Goal: Task Accomplishment & Management: Complete application form

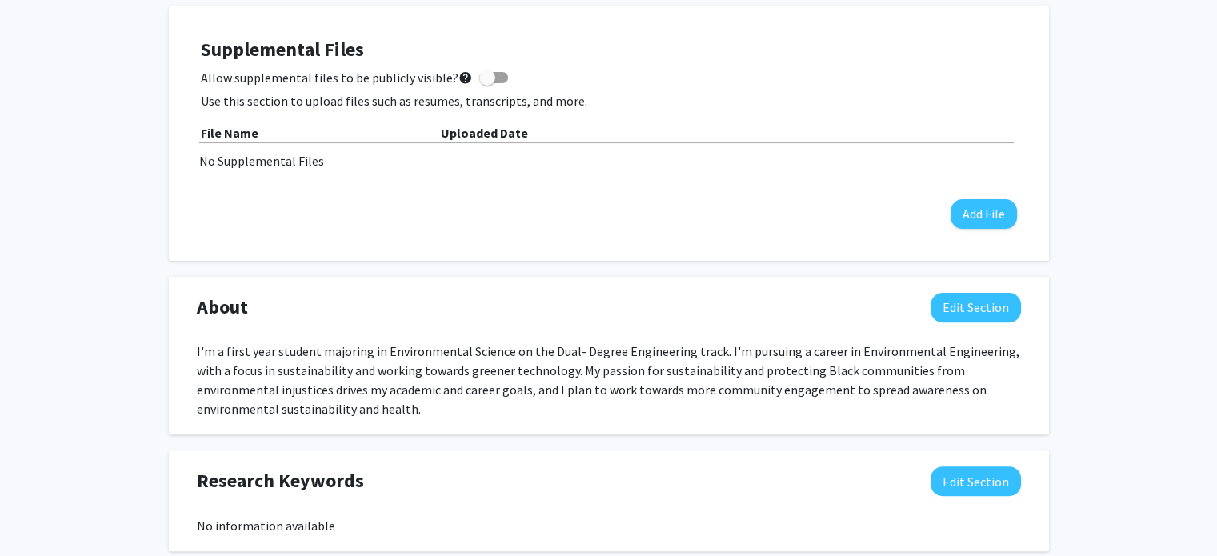
scroll to position [579, 0]
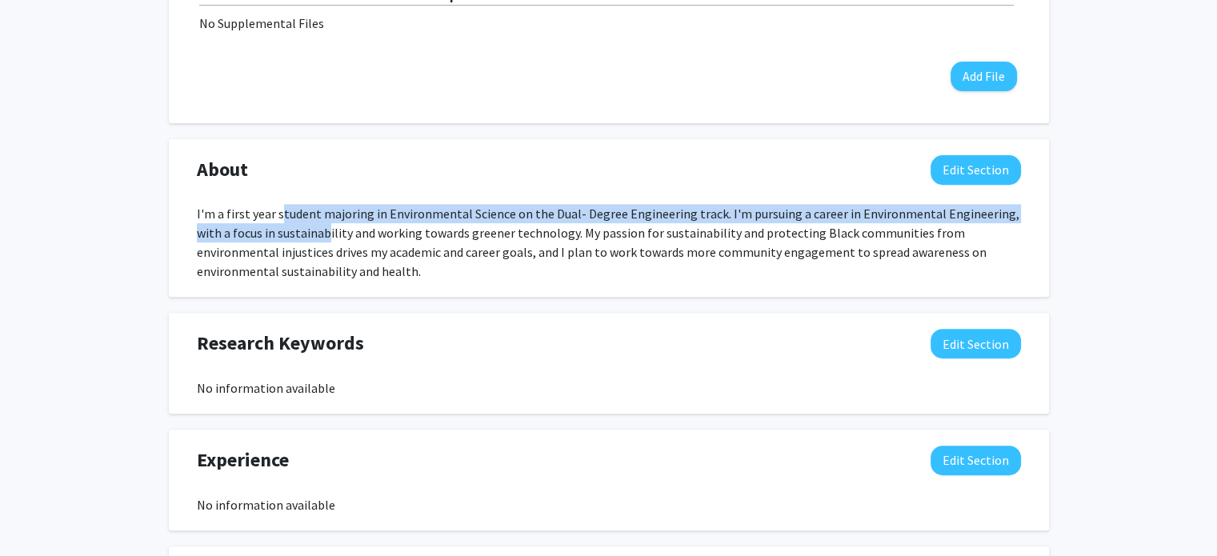
drag, startPoint x: 278, startPoint y: 210, endPoint x: 298, endPoint y: 239, distance: 34.6
click at [298, 239] on div "I'm a first year student majoring in Environmental Science on the Dual- Degree …" at bounding box center [609, 242] width 824 height 77
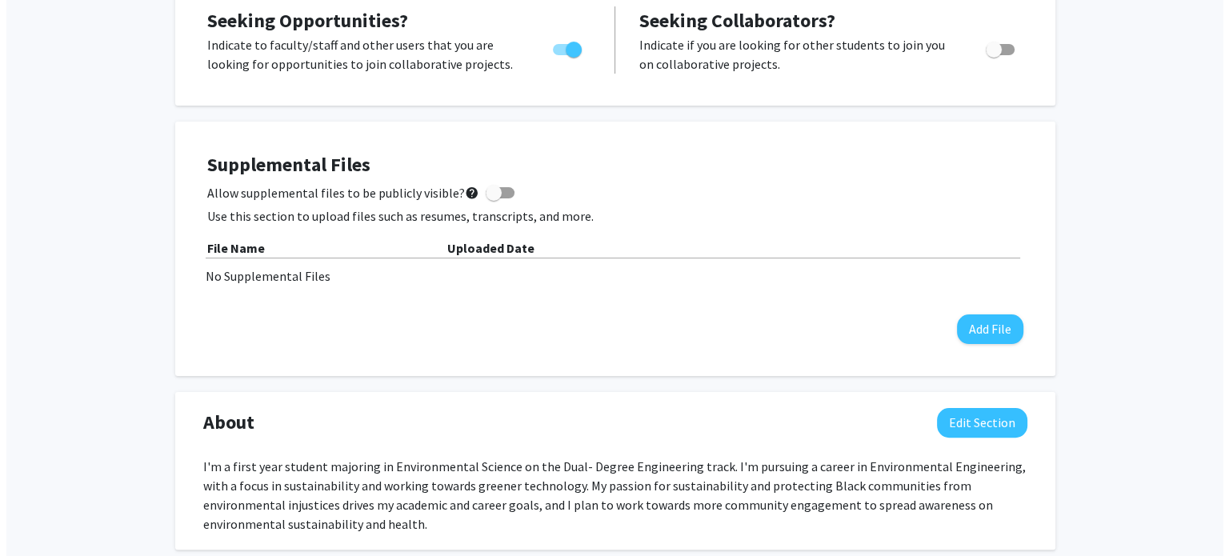
scroll to position [317, 0]
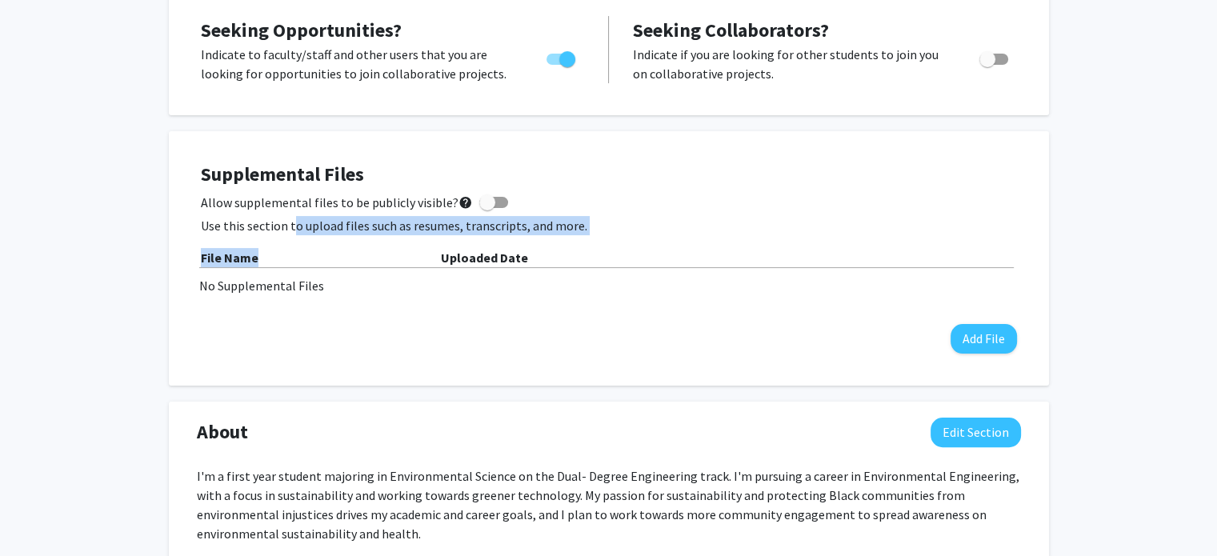
drag, startPoint x: 290, startPoint y: 229, endPoint x: 314, endPoint y: 246, distance: 29.3
click at [314, 246] on div "Supplemental Files Allow supplemental files to be publicly visible? help Use th…" at bounding box center [609, 258] width 816 height 190
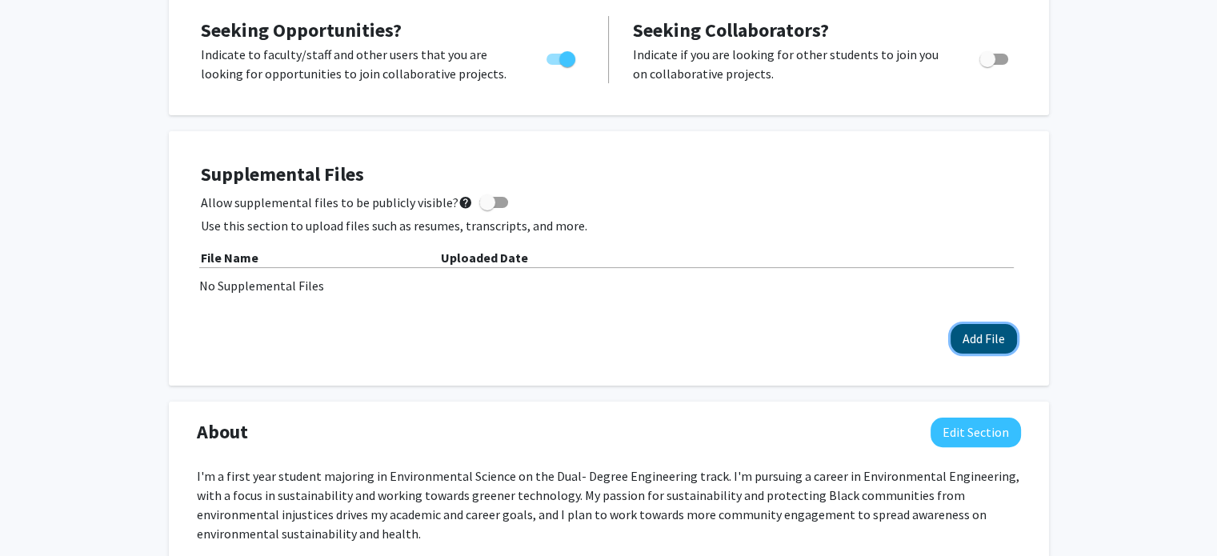
click at [974, 337] on button "Add File" at bounding box center [984, 339] width 66 height 30
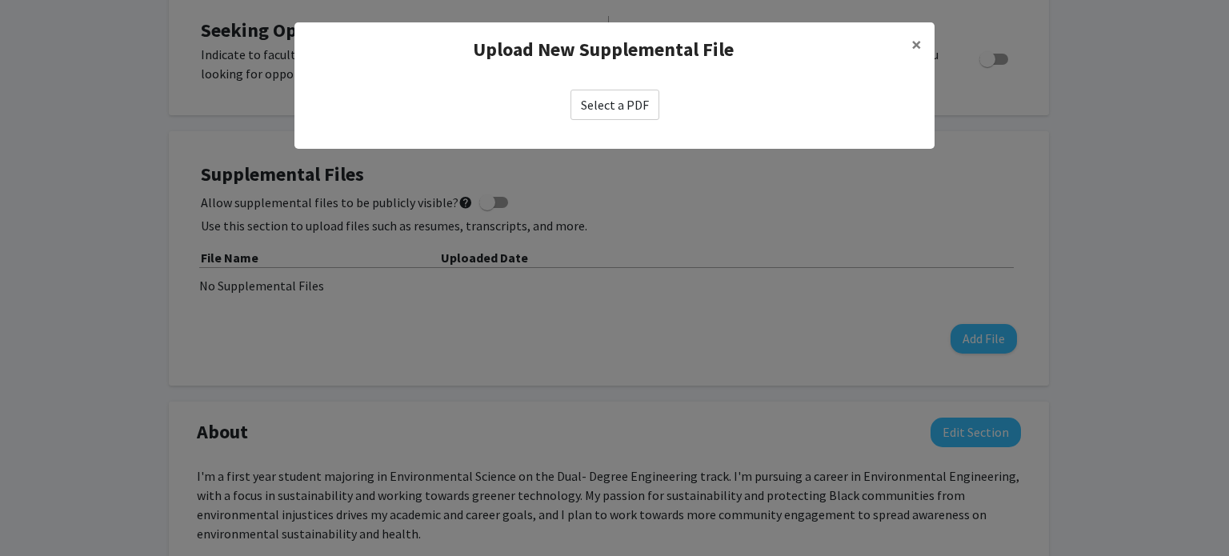
click at [602, 114] on label "Select a PDF" at bounding box center [614, 105] width 89 height 30
click at [0, 0] on input "Select a PDF" at bounding box center [0, 0] width 0 height 0
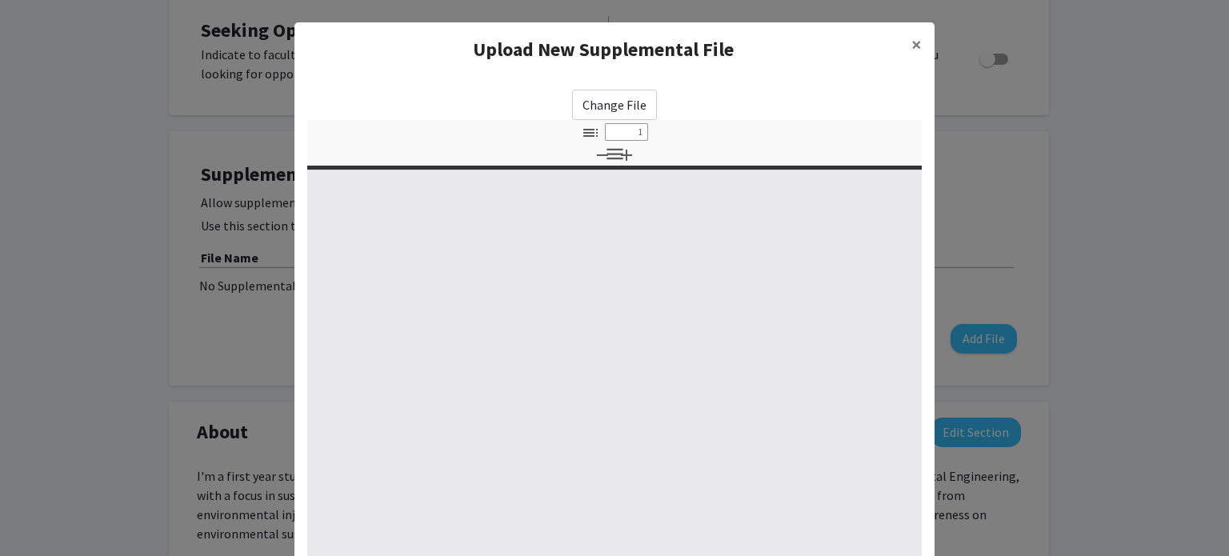
scroll to position [201, 0]
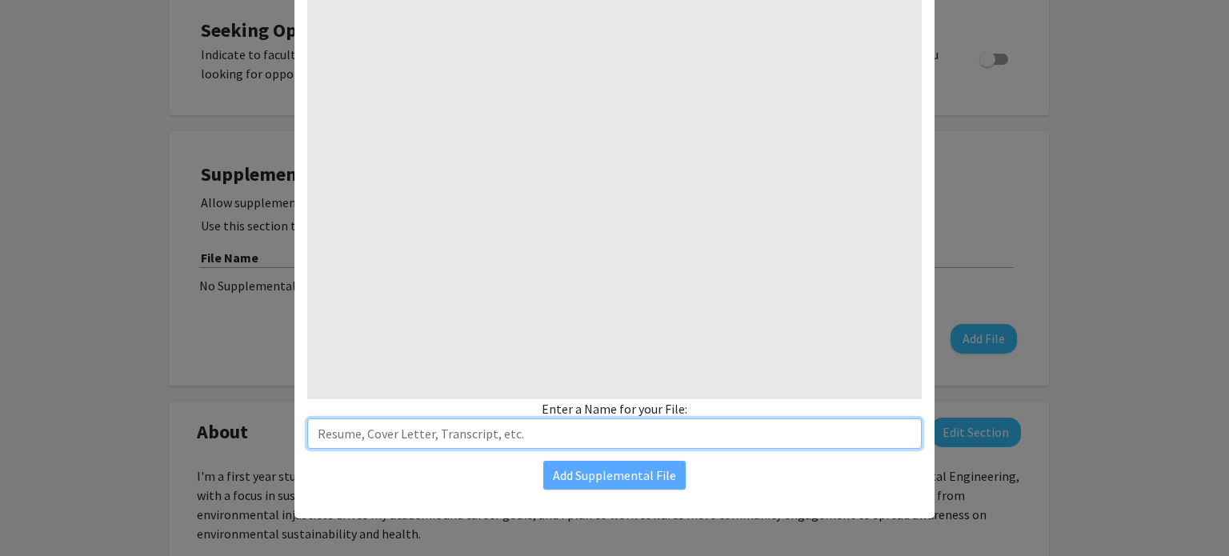
click at [510, 435] on input "text" at bounding box center [614, 433] width 614 height 30
type input "Resume"
select select "custom"
type input "Resume"
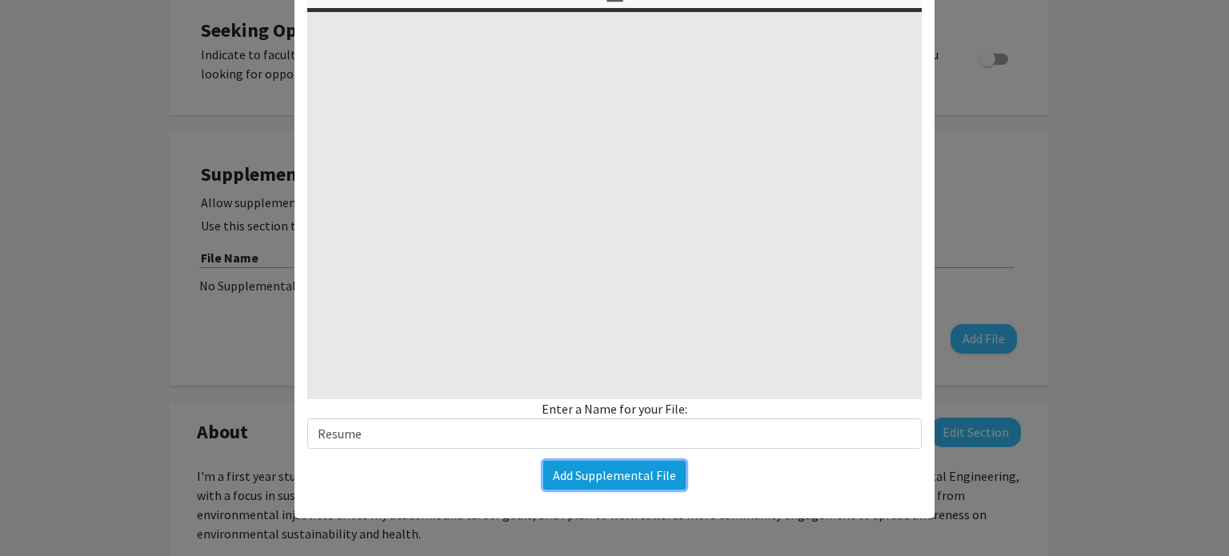
click at [570, 472] on button "Add Supplemental File" at bounding box center [614, 475] width 142 height 29
type input "0"
select select "custom"
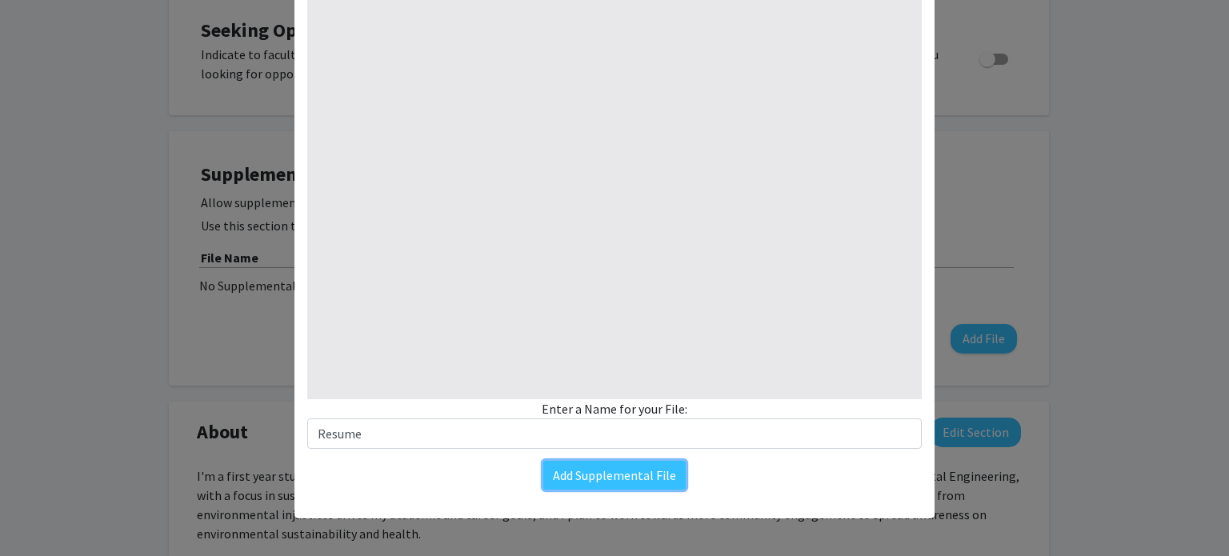
type input "1"
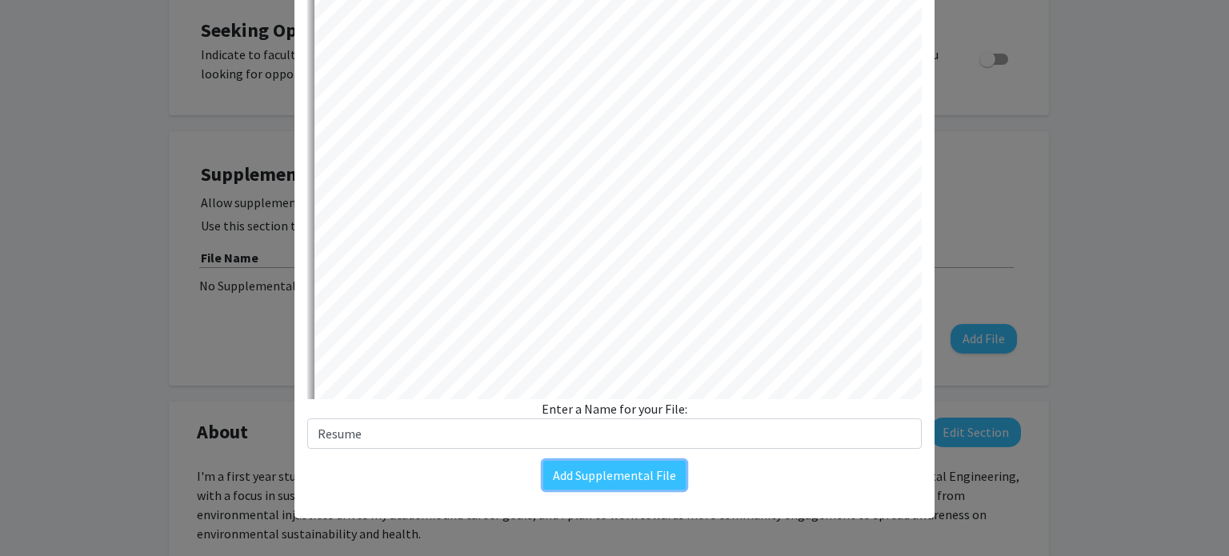
select select "auto"
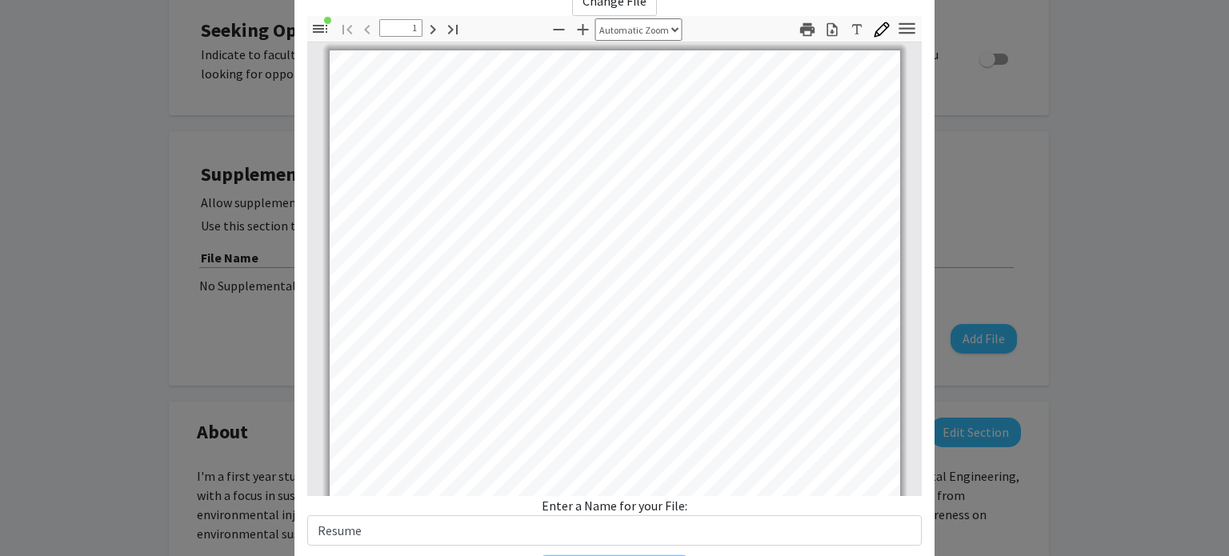
scroll to position [9, 0]
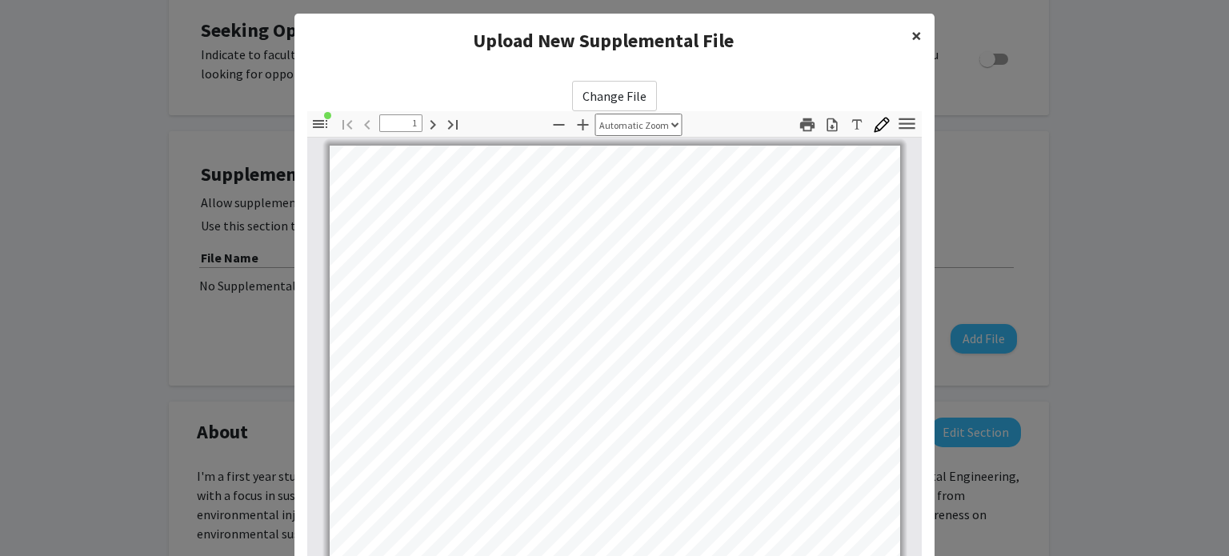
click at [911, 32] on span "×" at bounding box center [916, 35] width 10 height 25
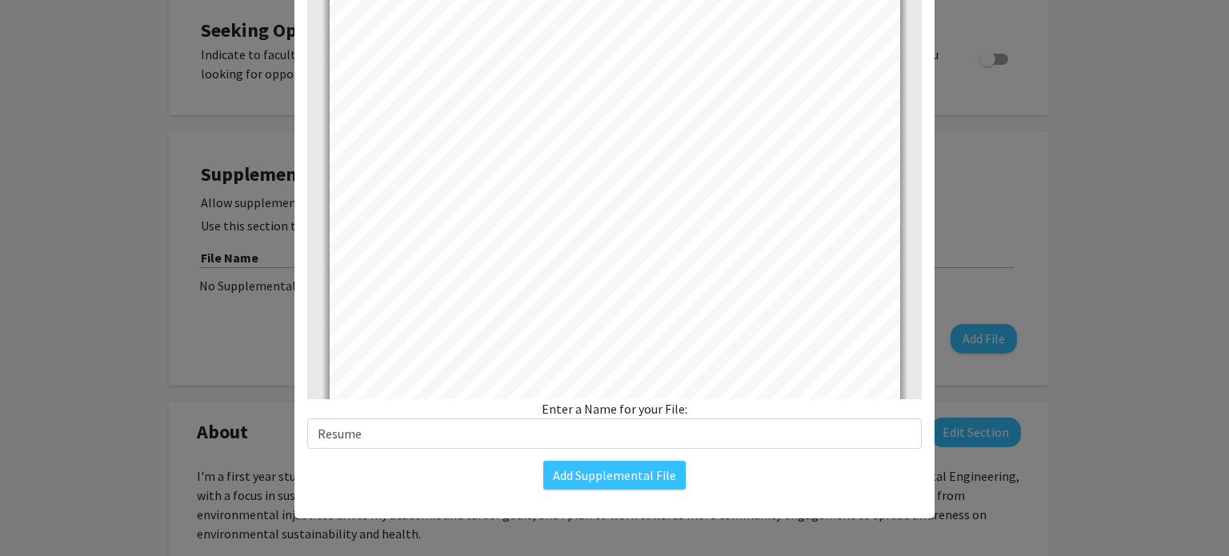
scroll to position [0, 0]
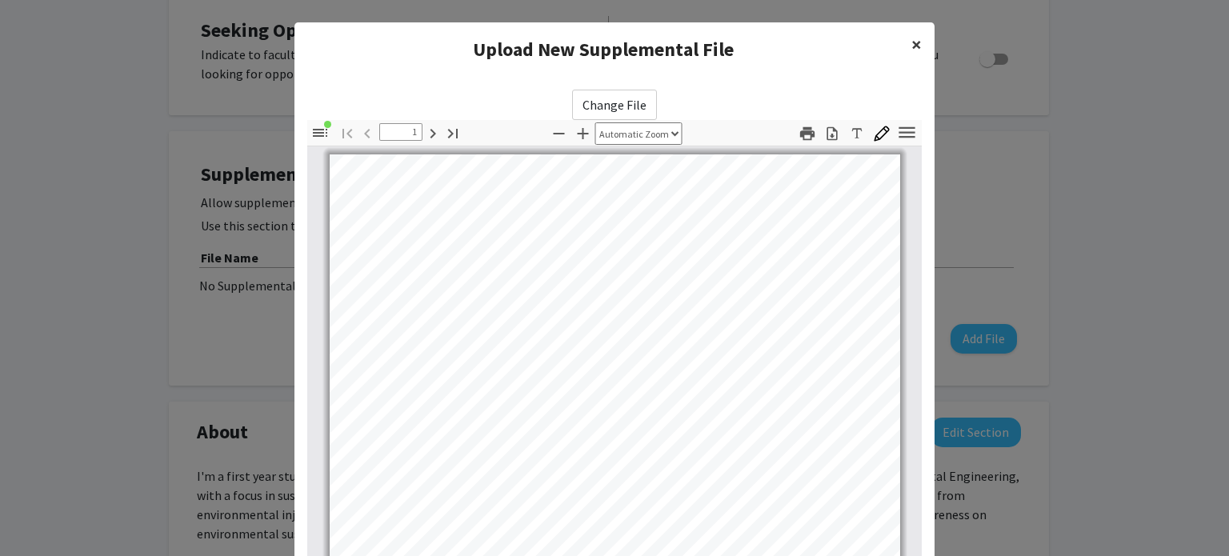
click at [911, 43] on span "×" at bounding box center [916, 44] width 10 height 25
click at [598, 105] on label "Change File" at bounding box center [614, 105] width 85 height 30
click at [0, 0] on input "Change File" at bounding box center [0, 0] width 0 height 0
click at [618, 95] on label "Change File" at bounding box center [614, 105] width 85 height 30
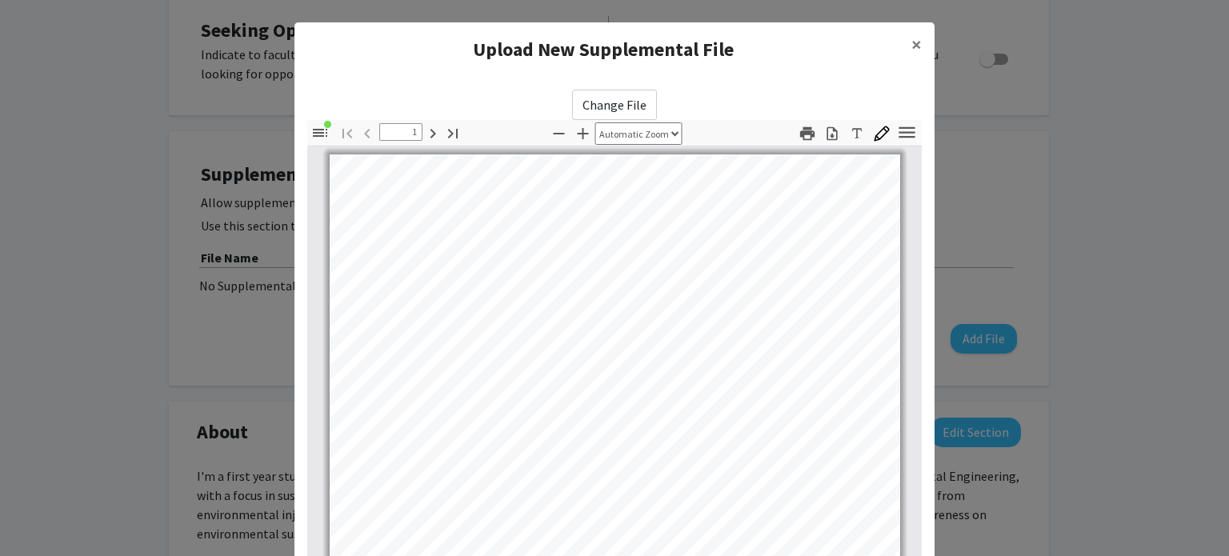
click at [0, 0] on input "Change File" at bounding box center [0, 0] width 0 height 0
type input "0"
select select "custom"
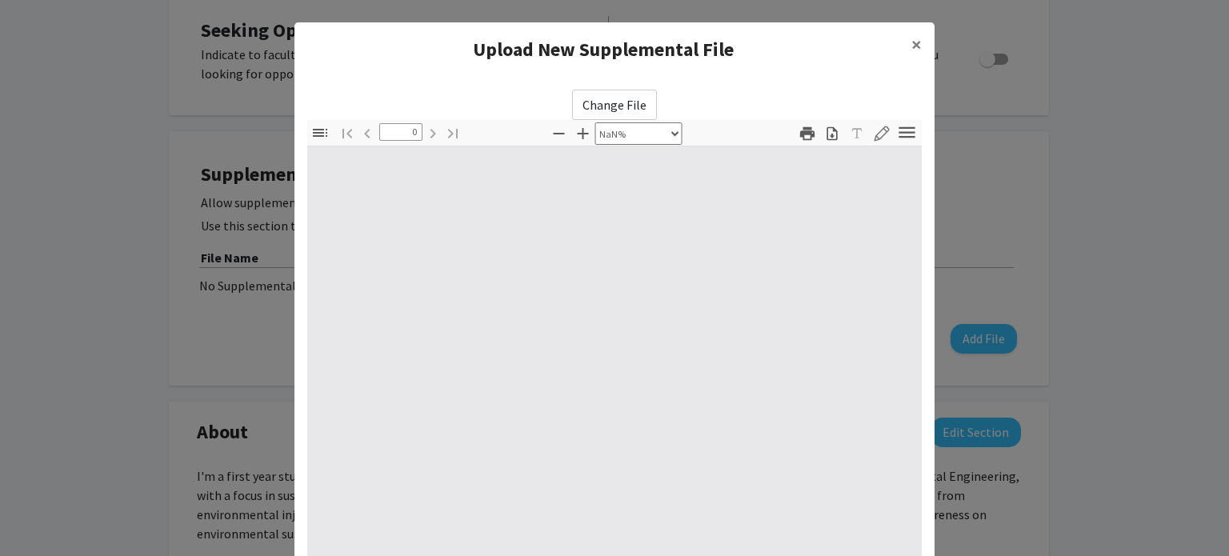
type input "1"
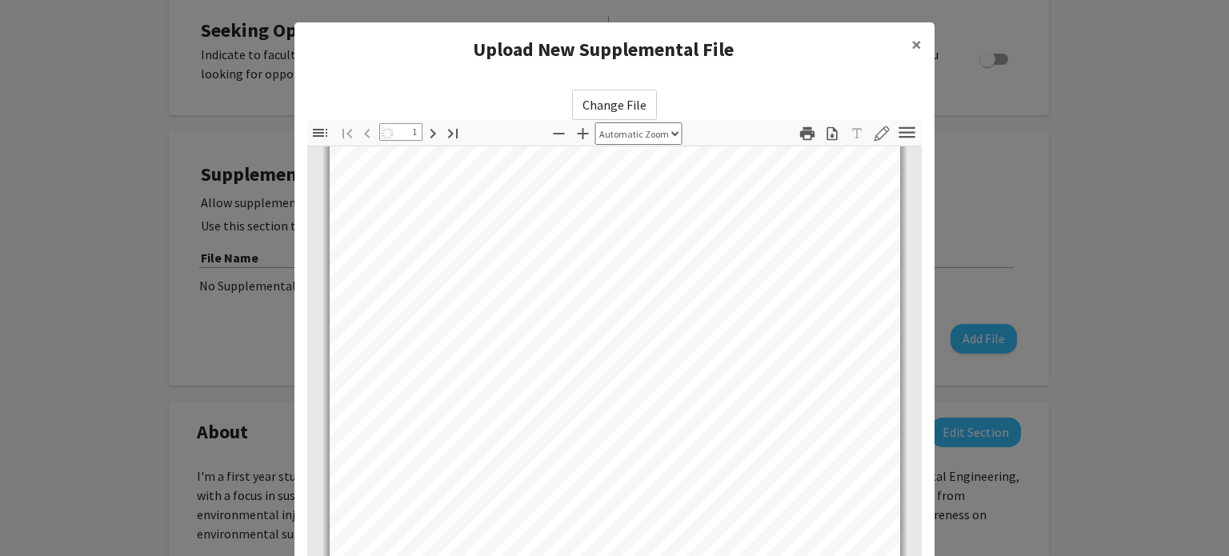
select select "auto"
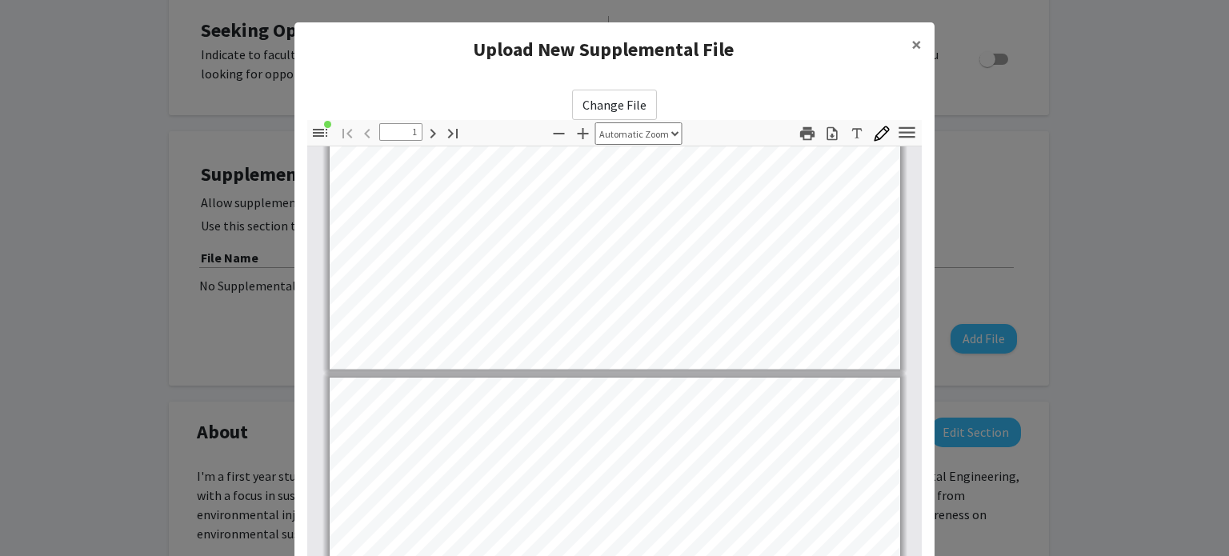
type input "2"
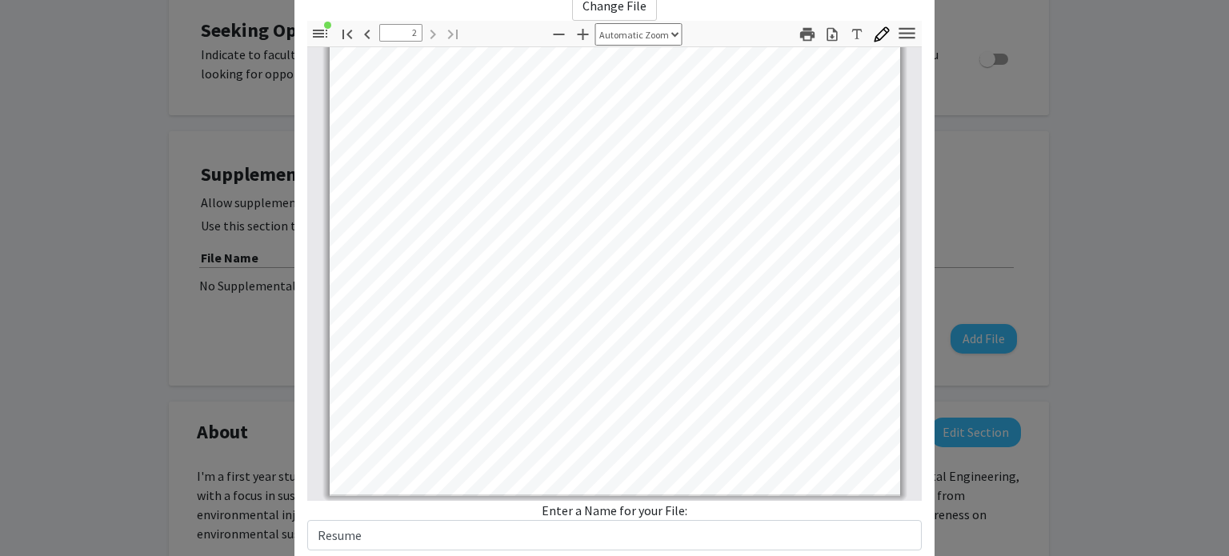
scroll to position [201, 0]
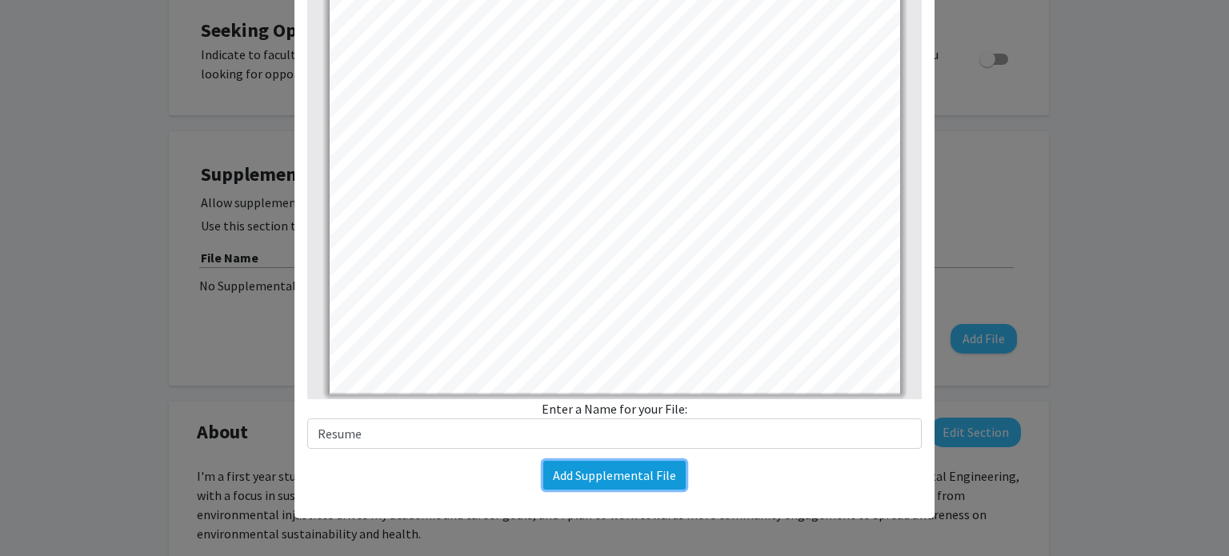
click at [590, 473] on button "Add Supplemental File" at bounding box center [614, 475] width 142 height 29
click at [621, 482] on button "Add Supplemental File" at bounding box center [614, 475] width 142 height 29
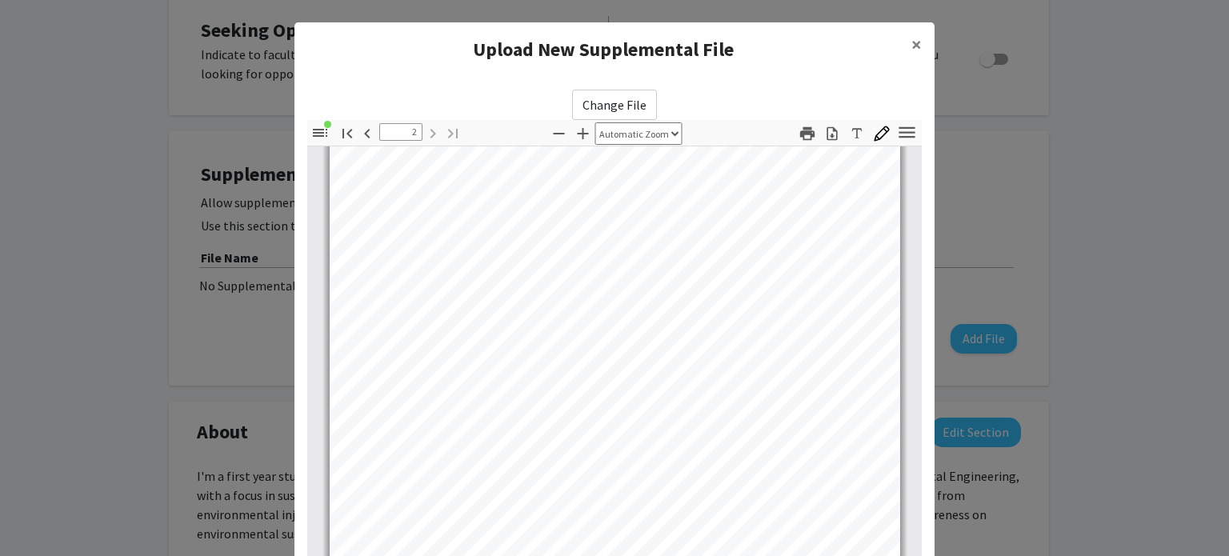
scroll to position [995, 0]
click at [314, 124] on icon "button" at bounding box center [319, 132] width 19 height 19
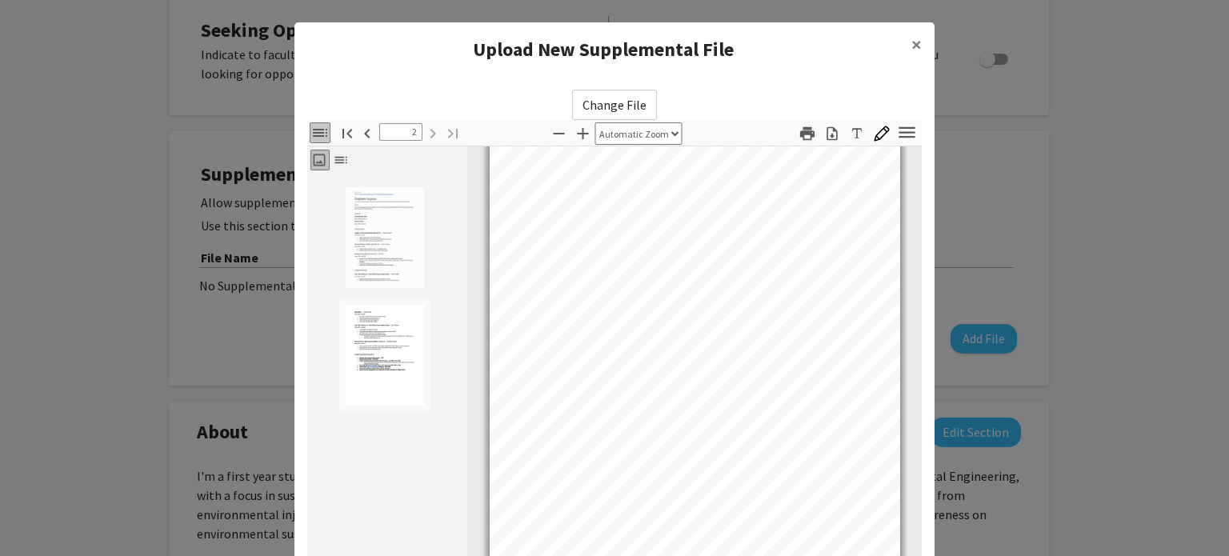
scroll to position [201, 0]
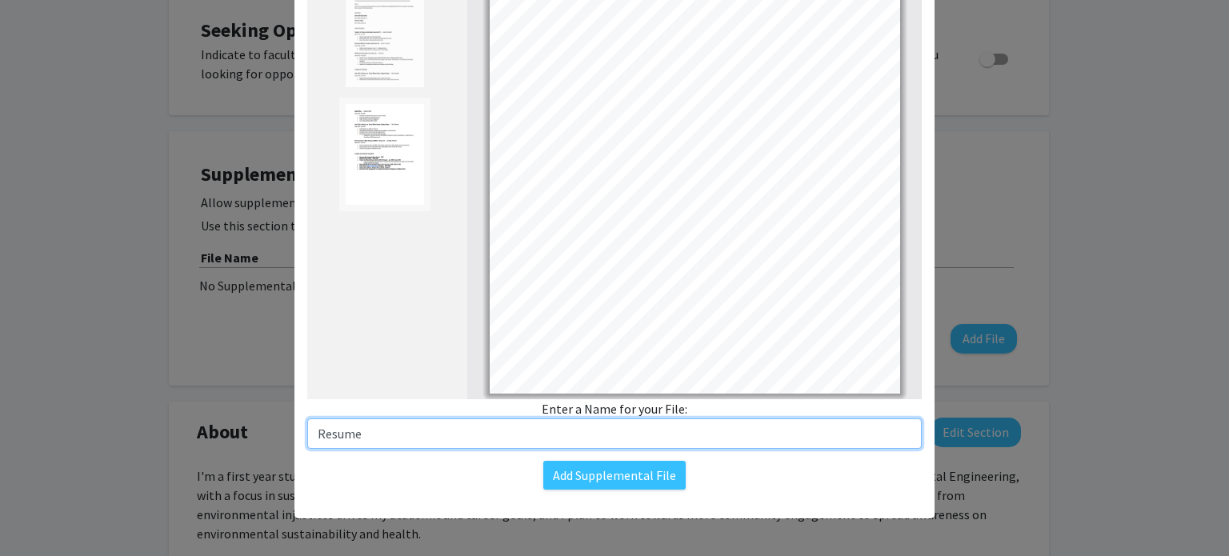
click at [405, 439] on input "Resume" at bounding box center [614, 433] width 614 height 30
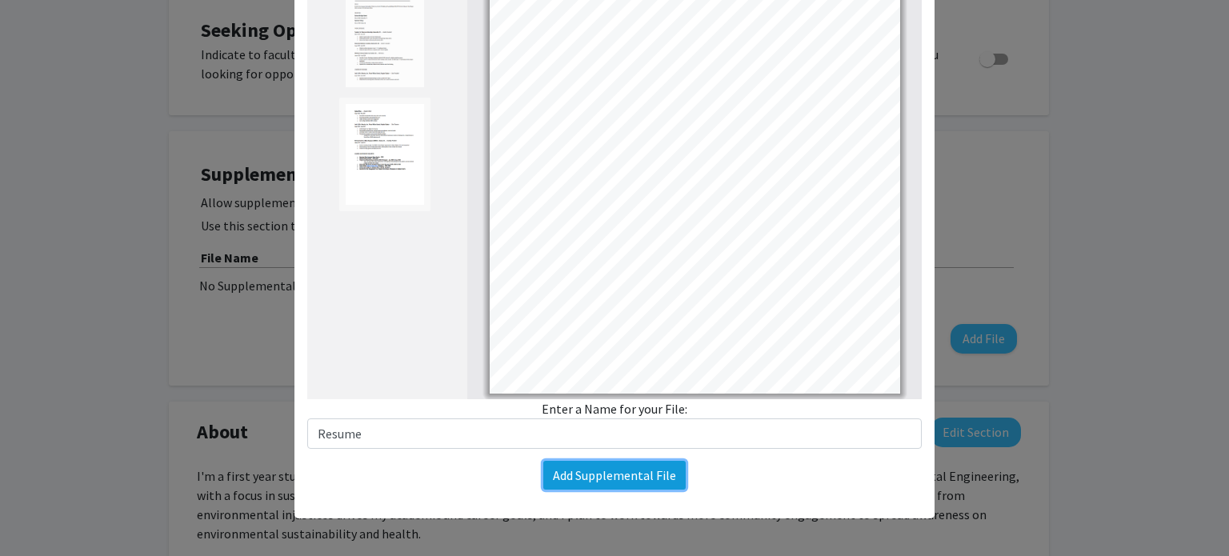
click at [570, 477] on button "Add Supplemental File" at bounding box center [614, 475] width 142 height 29
drag, startPoint x: 608, startPoint y: 482, endPoint x: 565, endPoint y: 468, distance: 45.5
click at [565, 468] on button "Add Supplemental File" at bounding box center [614, 475] width 142 height 29
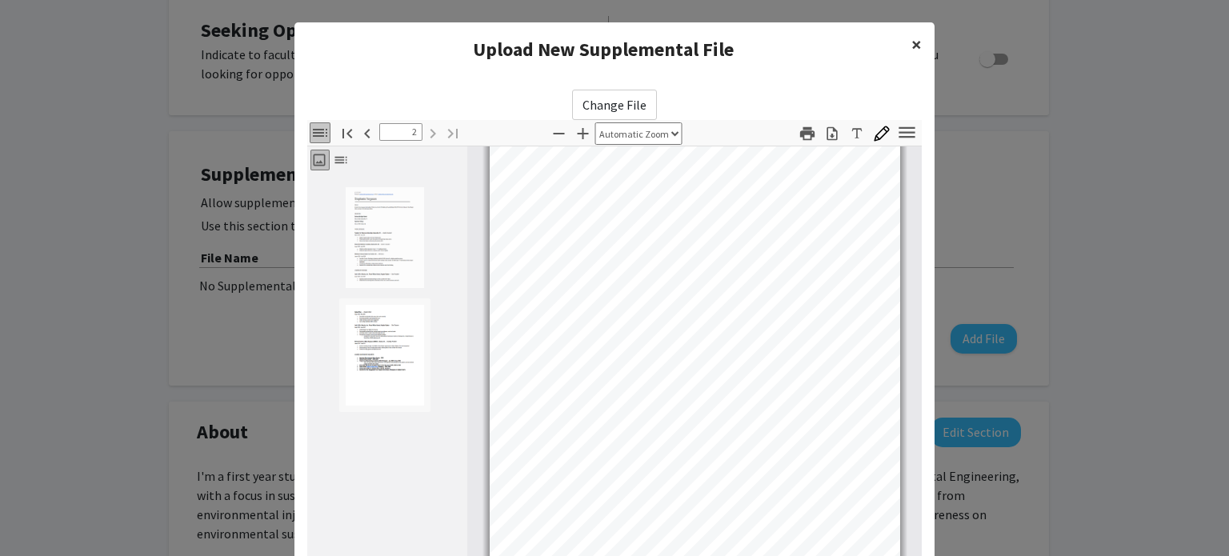
click at [911, 46] on span "×" at bounding box center [916, 44] width 10 height 25
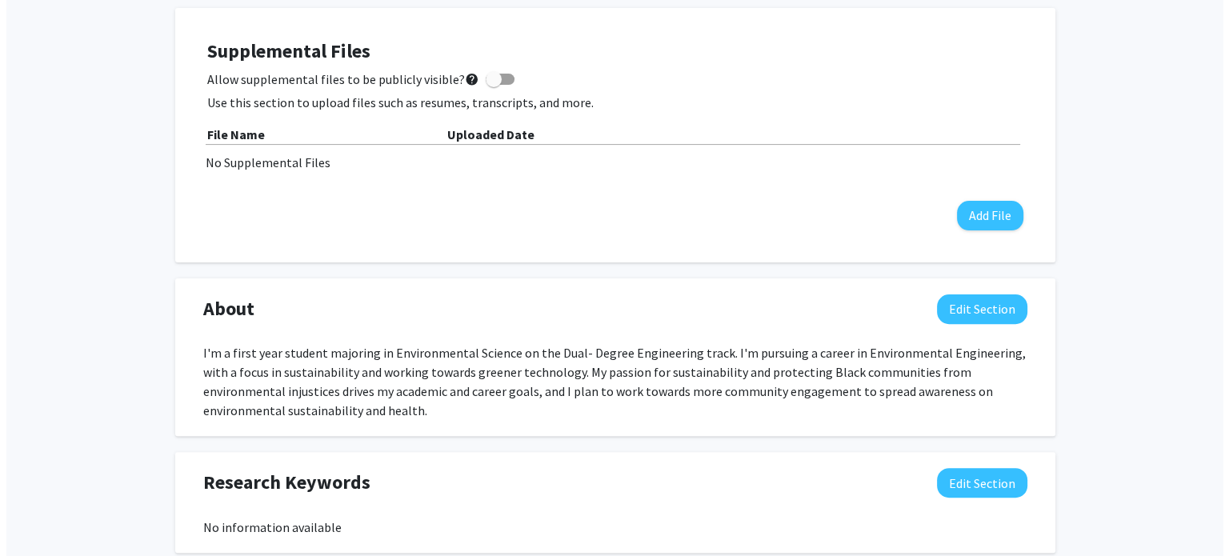
scroll to position [438, 0]
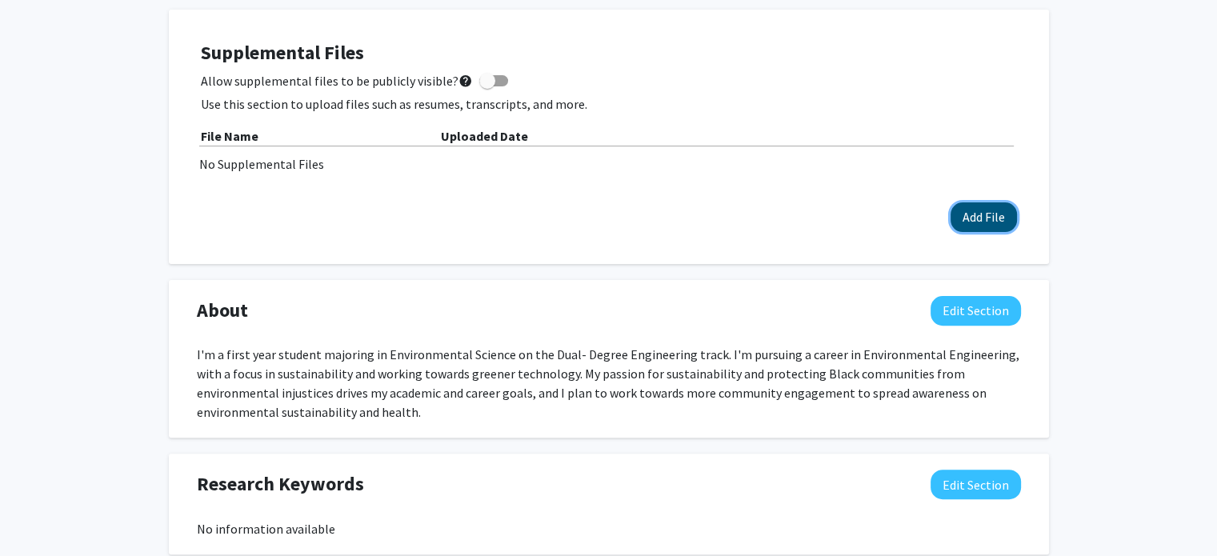
click at [990, 214] on button "Add File" at bounding box center [984, 217] width 66 height 30
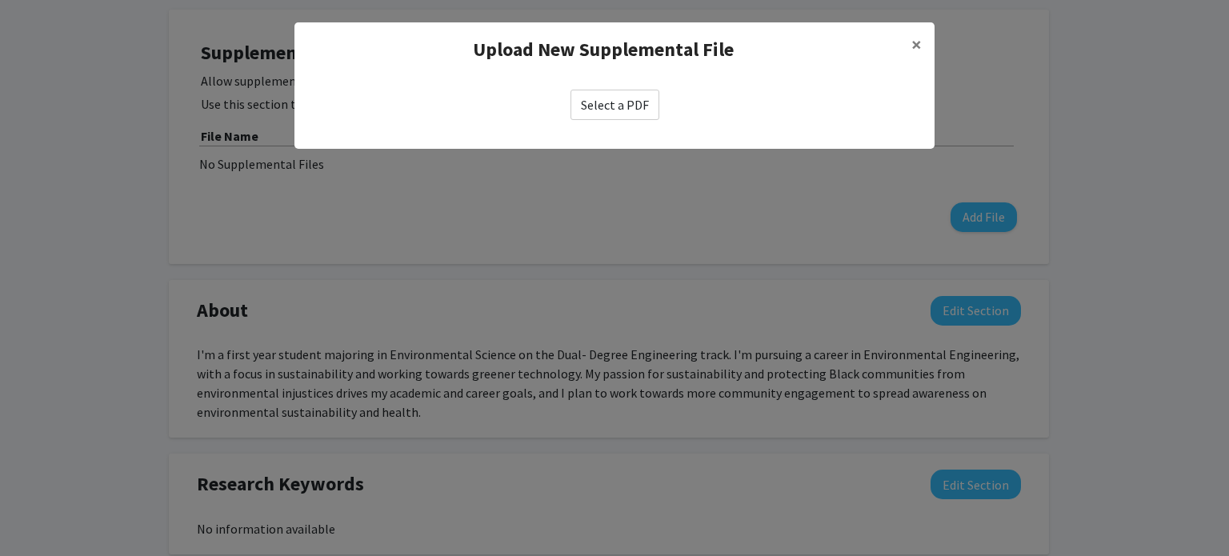
click at [601, 109] on label "Select a PDF" at bounding box center [614, 105] width 89 height 30
click at [0, 0] on input "Select a PDF" at bounding box center [0, 0] width 0 height 0
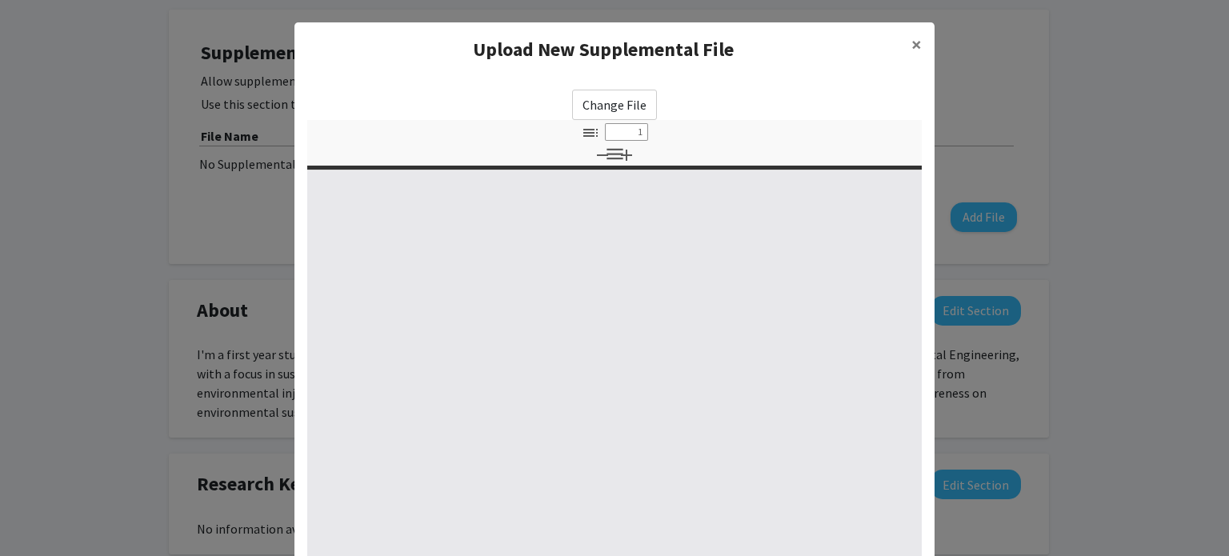
select select "custom"
type input "0"
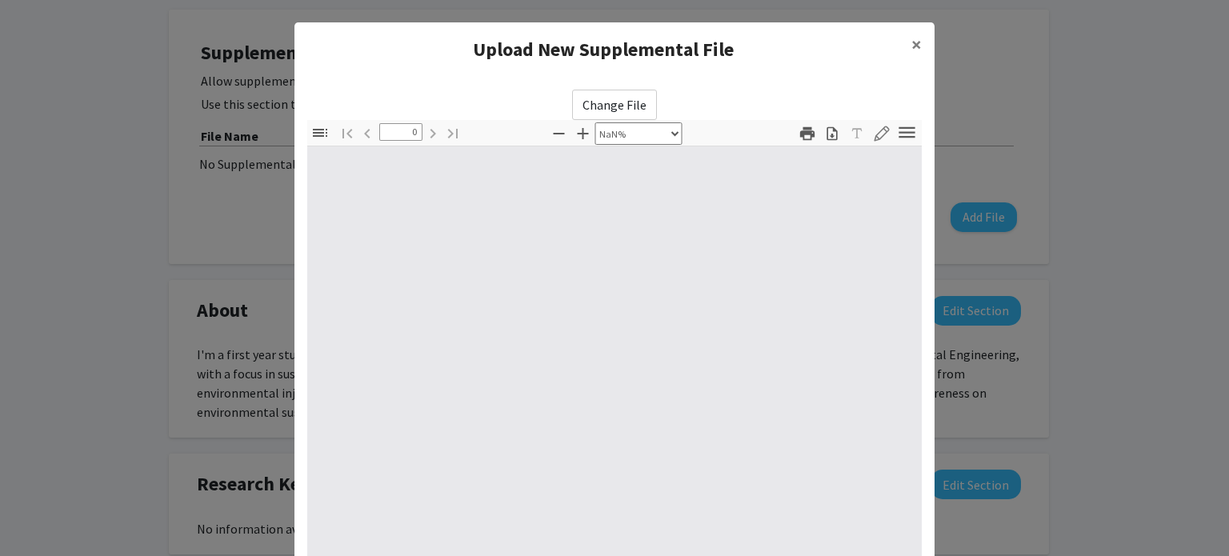
select select "auto"
type input "1"
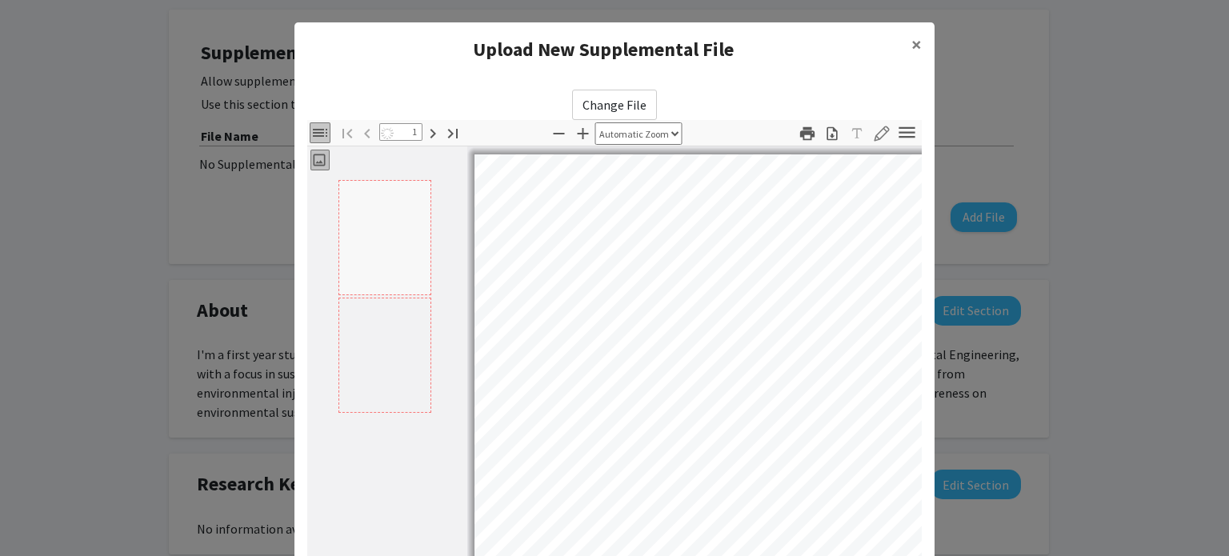
scroll to position [139, 0]
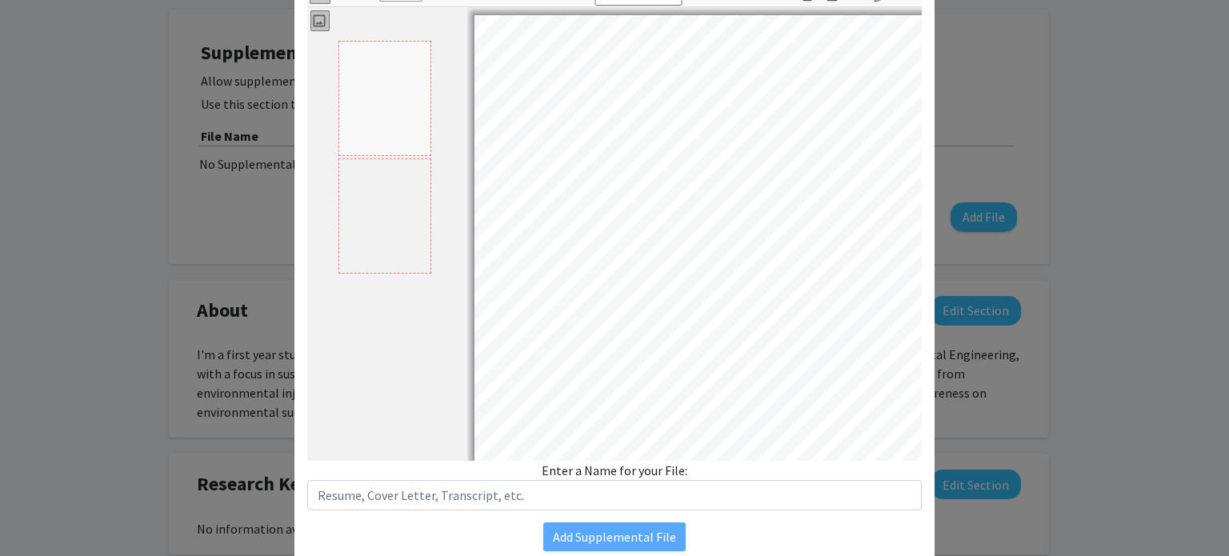
select select "auto"
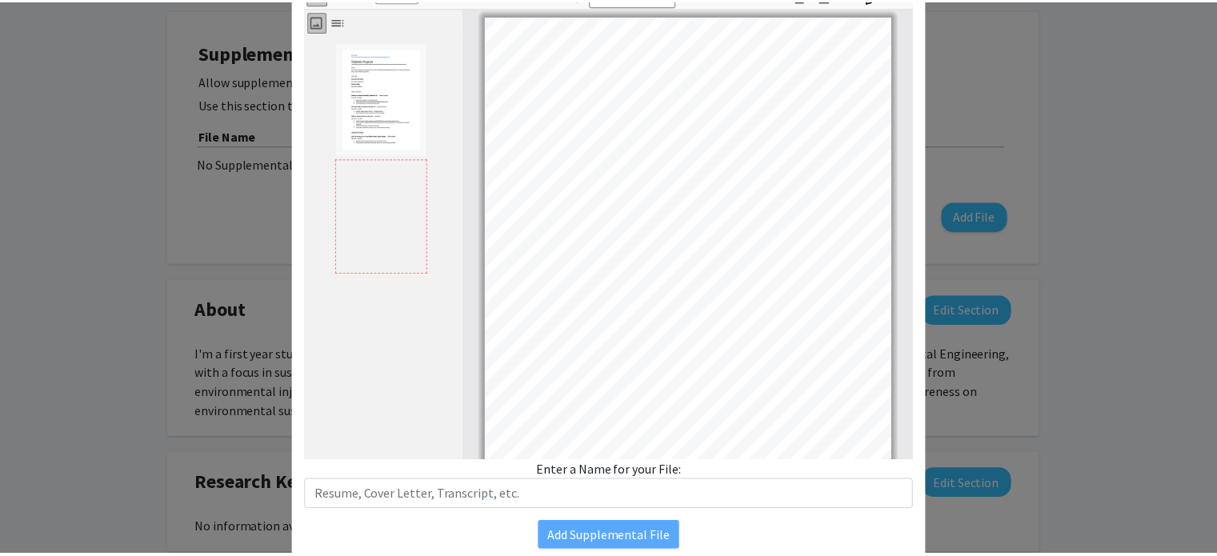
scroll to position [2, 0]
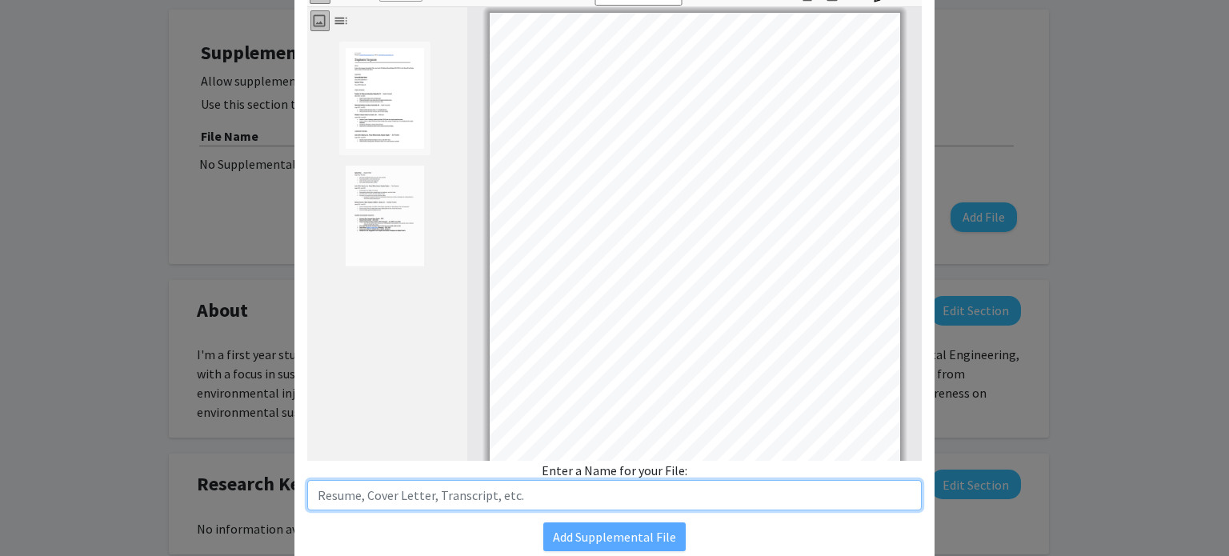
click at [492, 502] on input "text" at bounding box center [614, 495] width 614 height 30
type input "Resume"
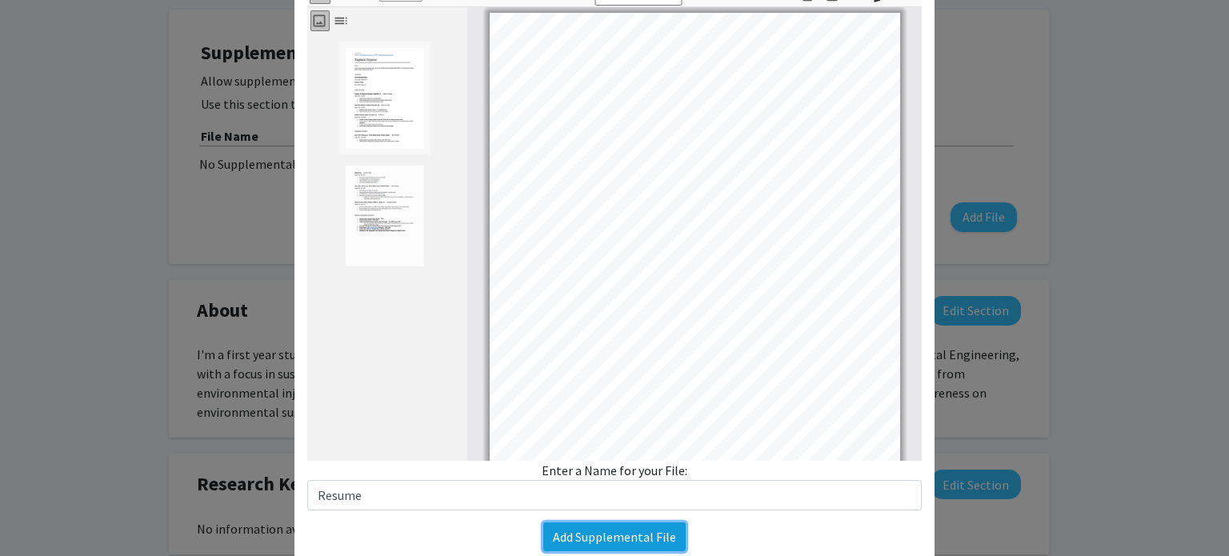
click at [579, 534] on button "Add Supplemental File" at bounding box center [614, 536] width 142 height 29
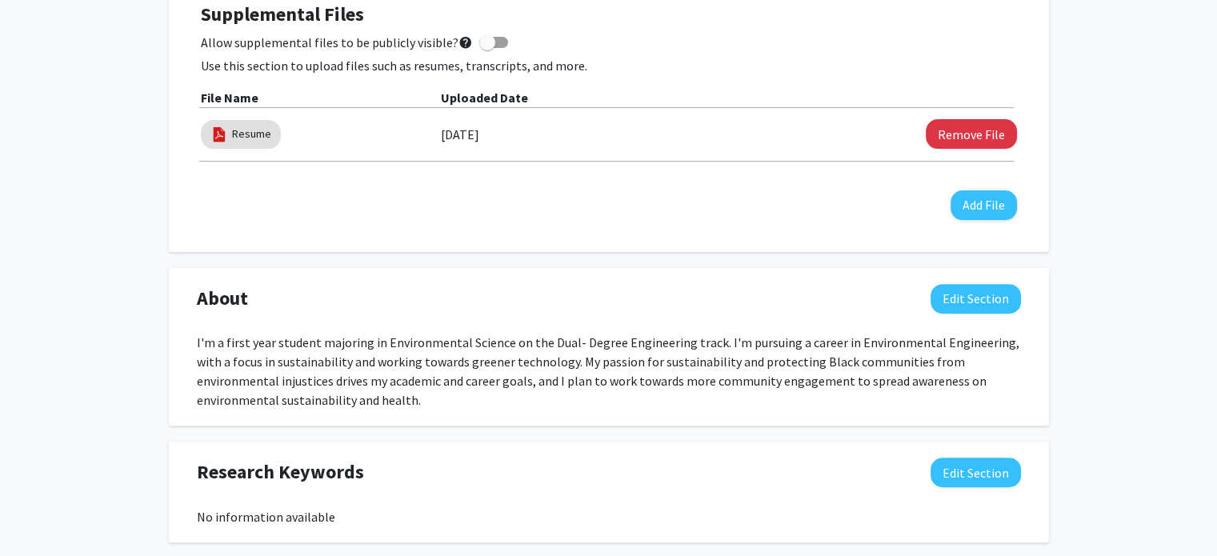
scroll to position [518, 0]
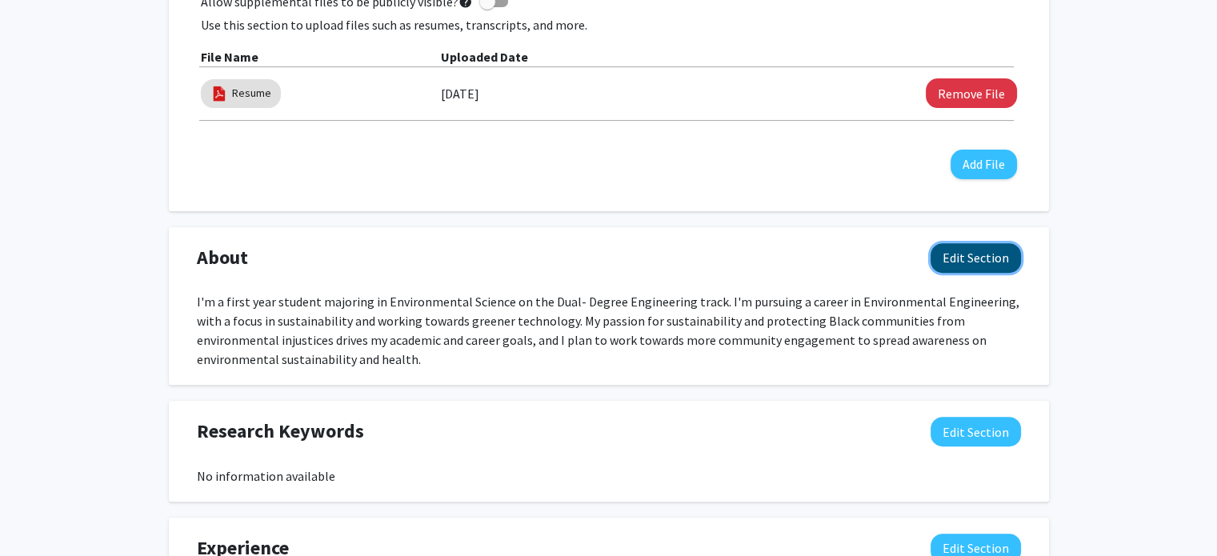
click at [975, 257] on button "Edit Section" at bounding box center [976, 258] width 90 height 30
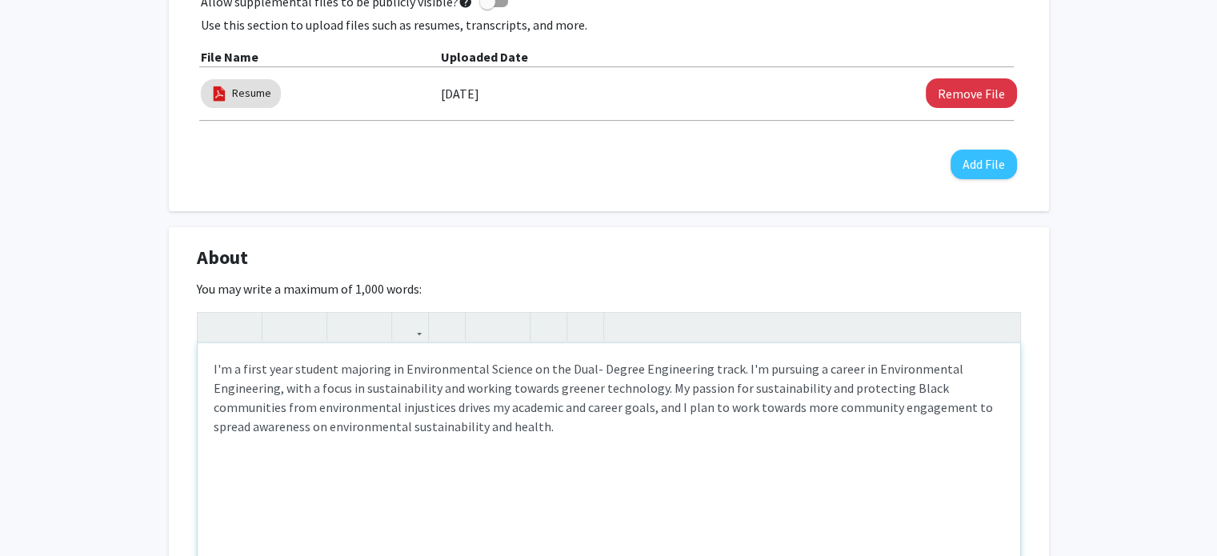
click at [658, 390] on div "I'm a first year student majoring in Environmental Science on the Dual- Degree …" at bounding box center [609, 463] width 823 height 240
click at [695, 390] on div "I'm a first year student majoring in Environmental Science on the Dual- Degree …" at bounding box center [609, 463] width 823 height 240
click at [759, 386] on div "I'm a first year student majoring in Environmental Science on the Dual- Degree …" at bounding box center [609, 463] width 823 height 240
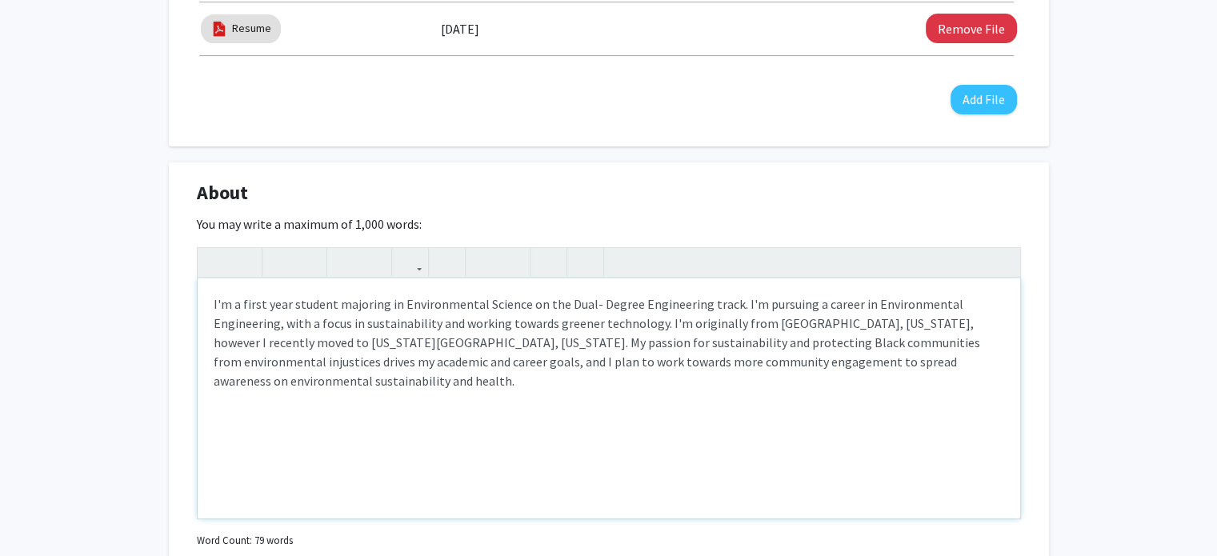
scroll to position [589, 0]
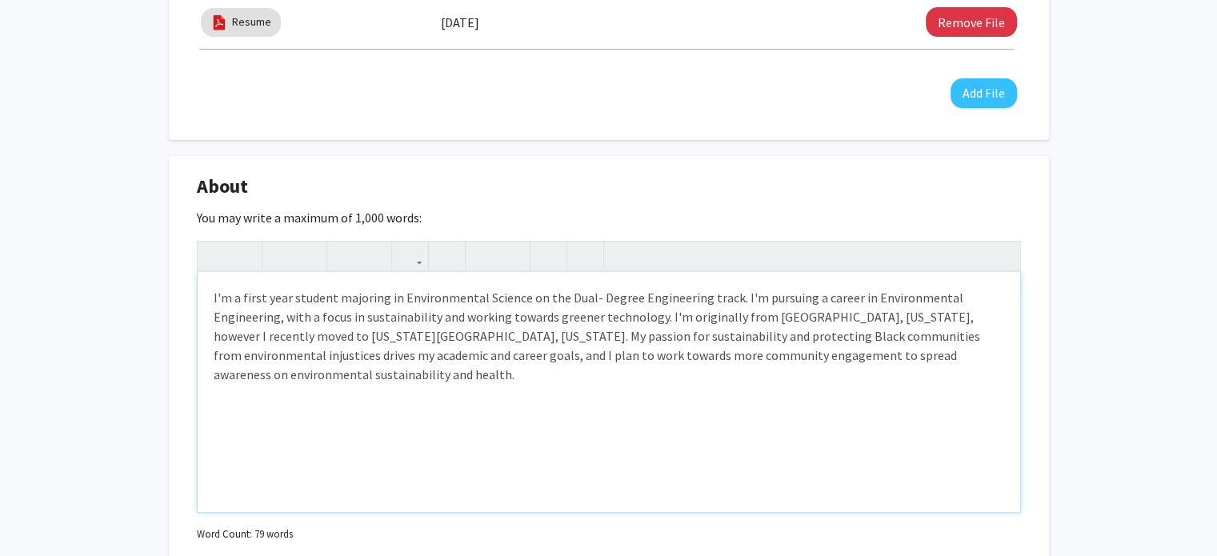
click at [453, 356] on div "I'm a first year student majoring in Environmental Science on the Dual- Degree …" at bounding box center [609, 392] width 823 height 240
click at [470, 382] on div "I'm a first year student majoring in Environmental Science on the Dual- Degree …" at bounding box center [609, 392] width 823 height 240
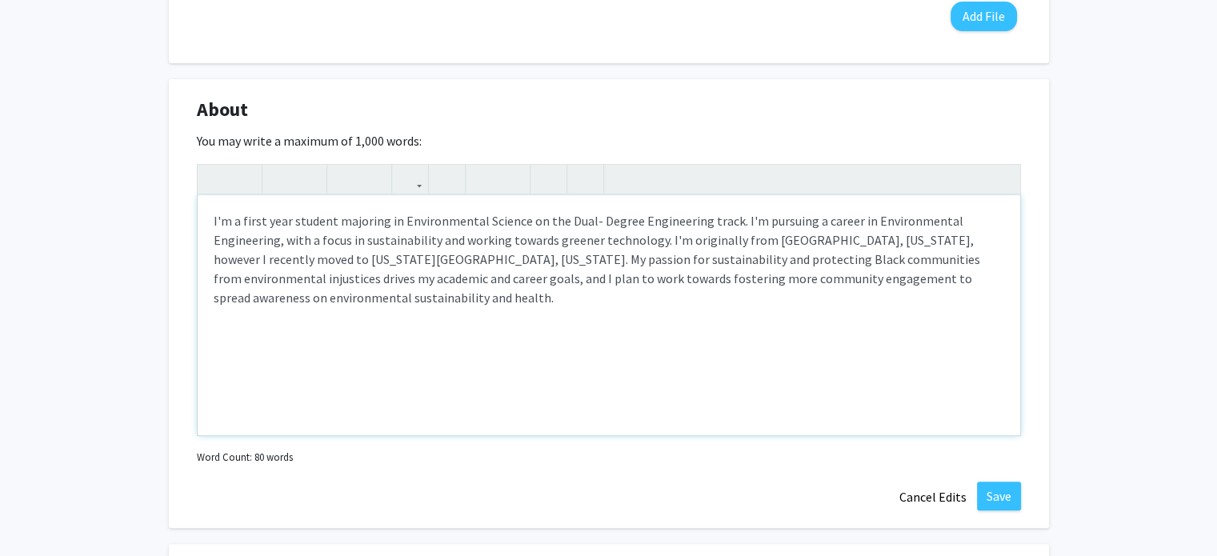
scroll to position [667, 0]
click at [1003, 487] on button "Save" at bounding box center [999, 494] width 44 height 29
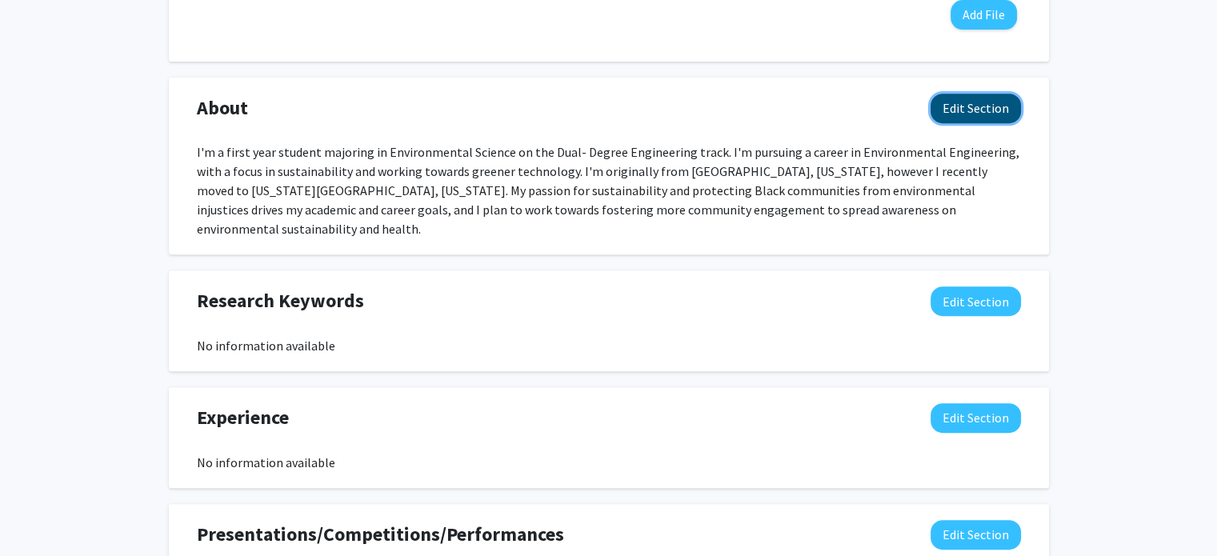
click at [995, 113] on button "Edit Section" at bounding box center [976, 109] width 90 height 30
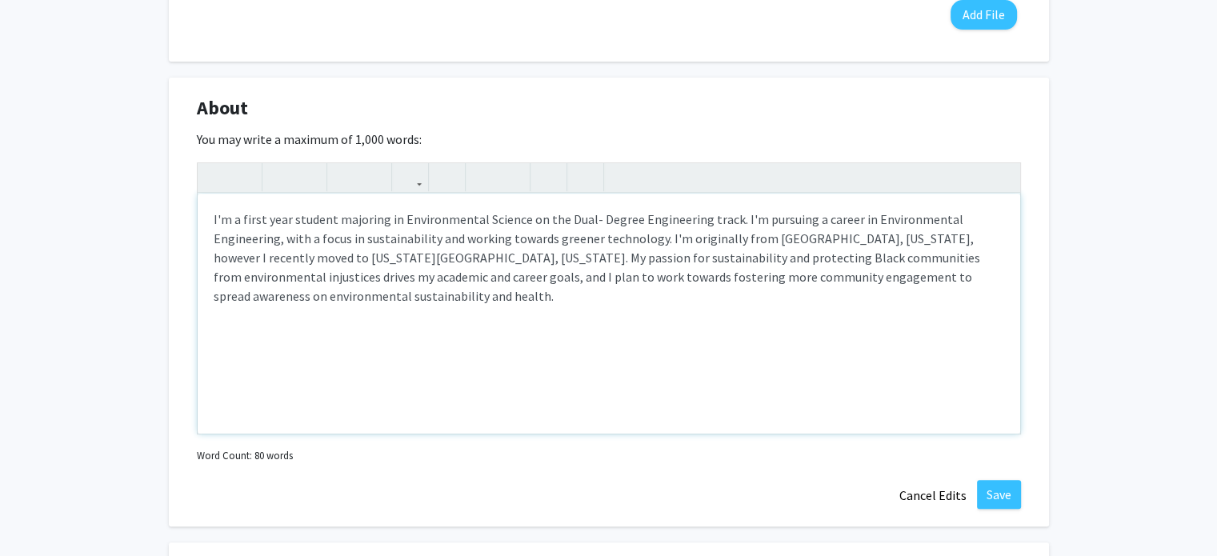
click at [374, 258] on div "I'm a first year student majoring in Environmental Science on the Dual- Degree …" at bounding box center [609, 314] width 823 height 240
type textarea "I'm a first year student majoring in Environmental Science on the Dual- Degree …"
click at [1003, 498] on button "Save" at bounding box center [999, 494] width 44 height 29
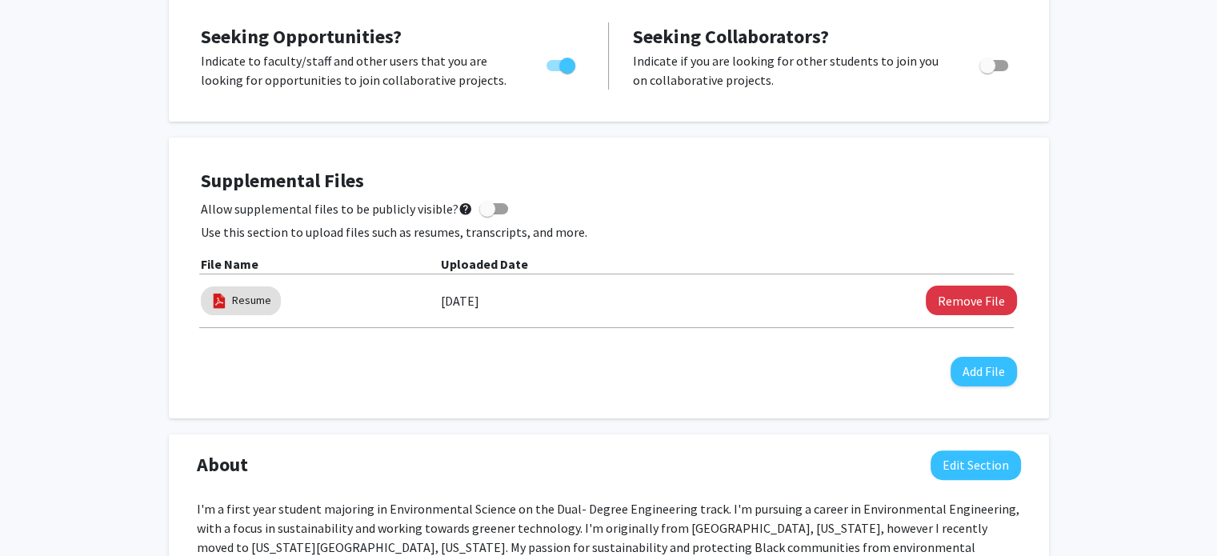
scroll to position [344, 0]
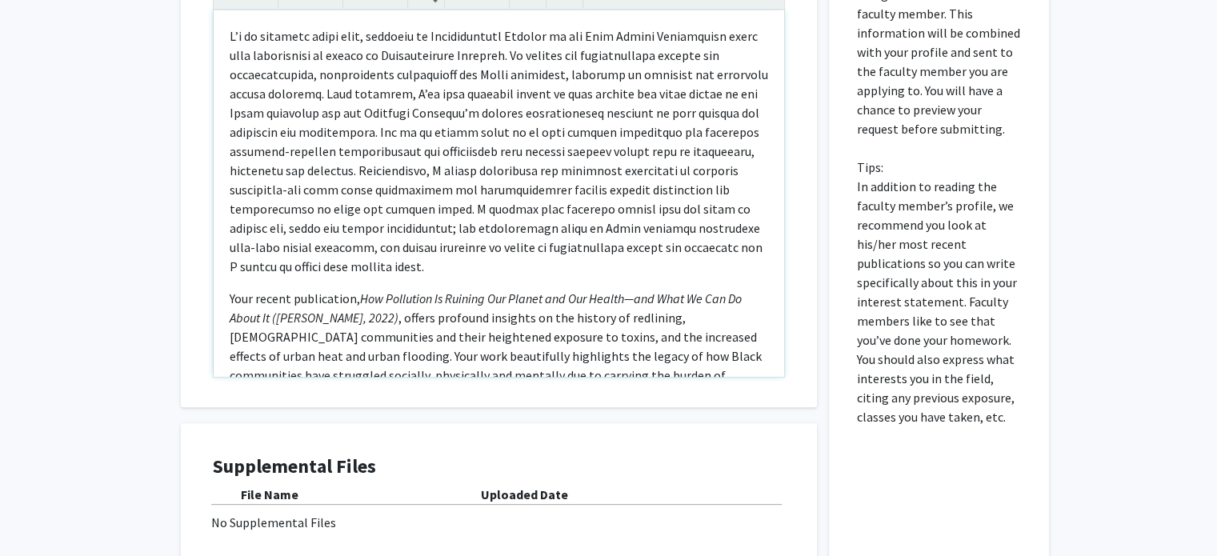
click at [461, 170] on p "Note to users with screen readers: Please press Alt+0 or Option+0 to deactivate…" at bounding box center [499, 151] width 538 height 250
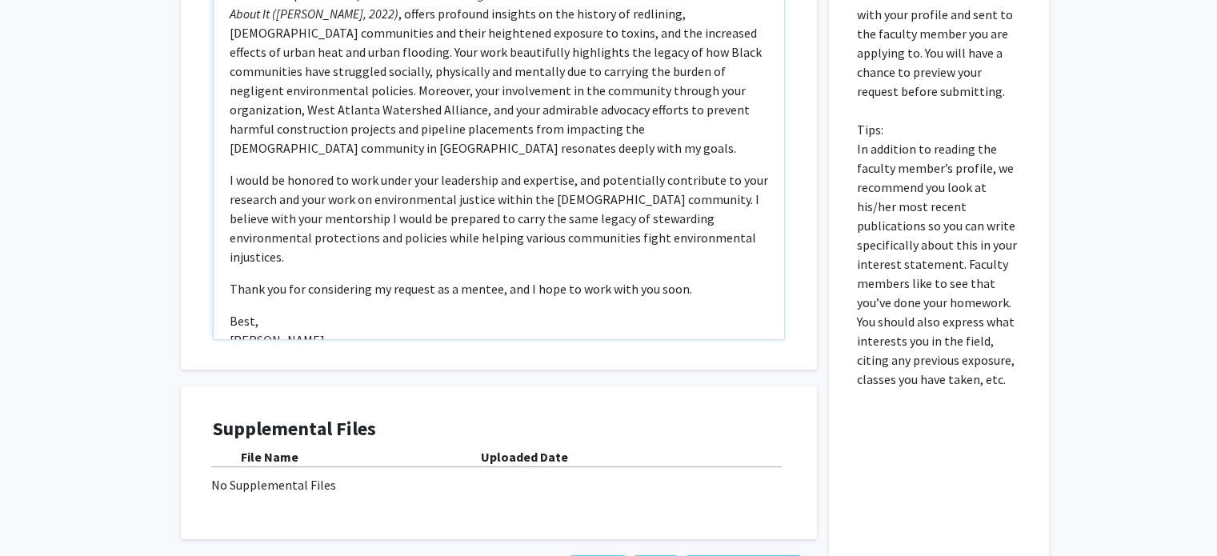
scroll to position [266, 0]
click at [709, 220] on p "I would be honored to work under your leadership and expertise, and potentially…" at bounding box center [499, 218] width 538 height 96
type textarea "<p>I’m an incoming first year, majoring in Environmental Science on the Dual De…"
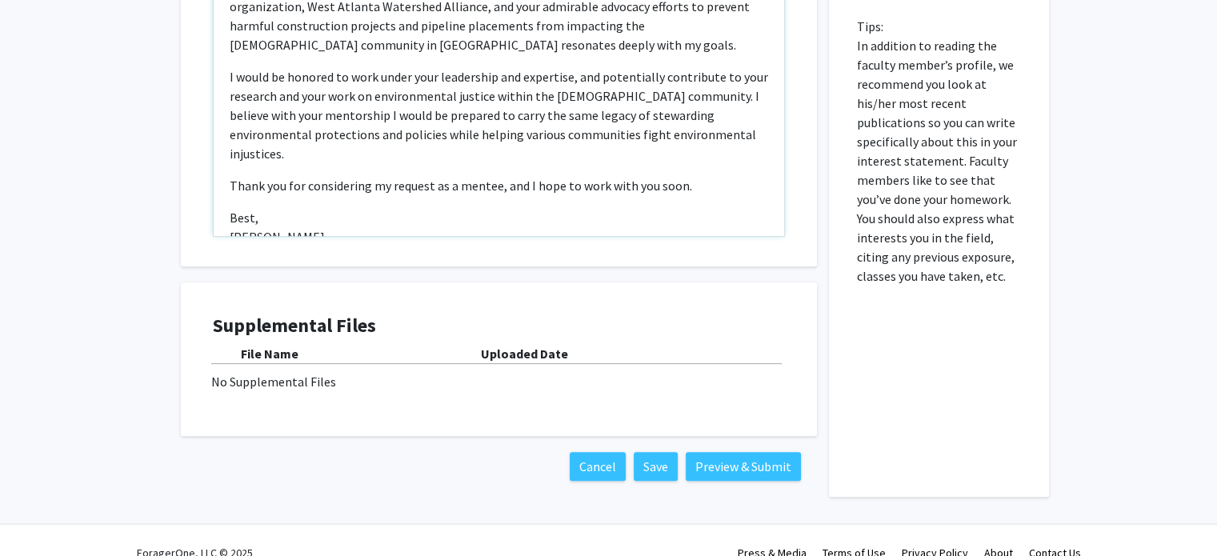
scroll to position [555, 0]
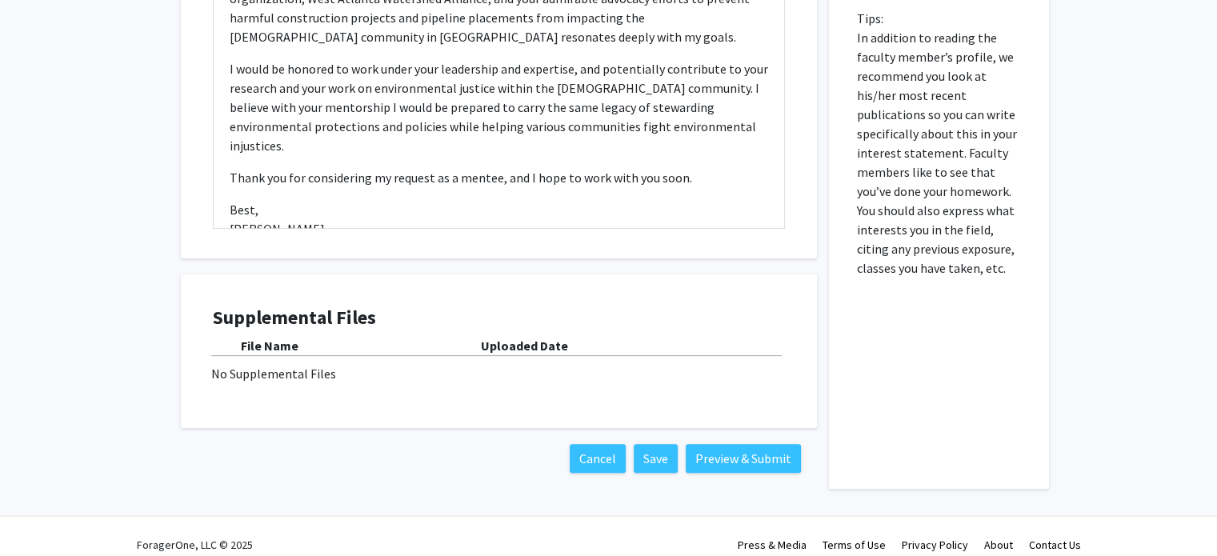
click at [263, 378] on div "No Supplemental Files" at bounding box center [498, 373] width 575 height 19
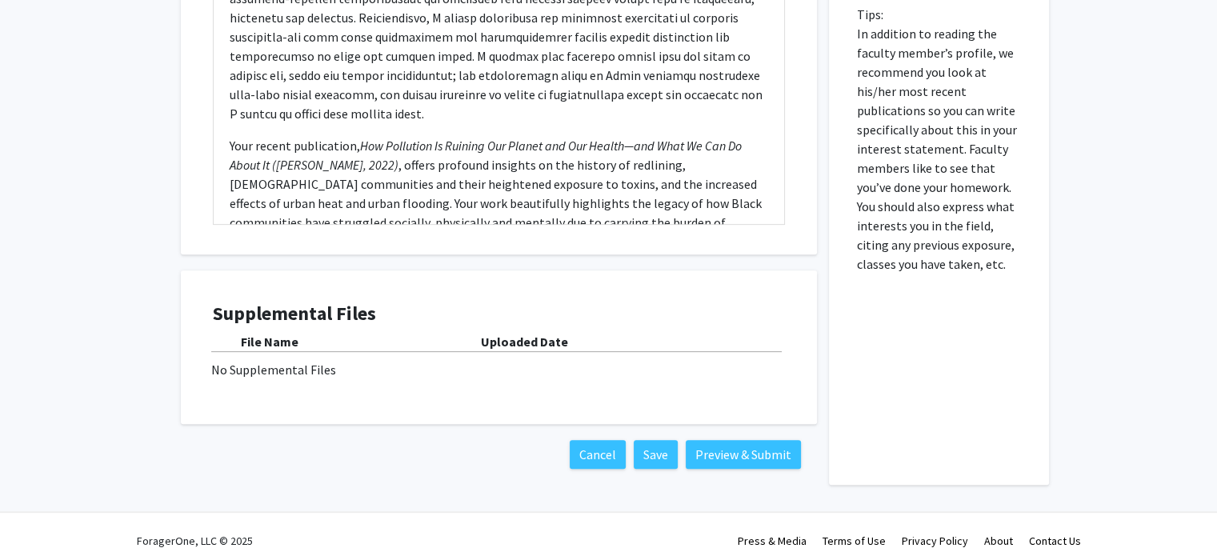
scroll to position [571, 0]
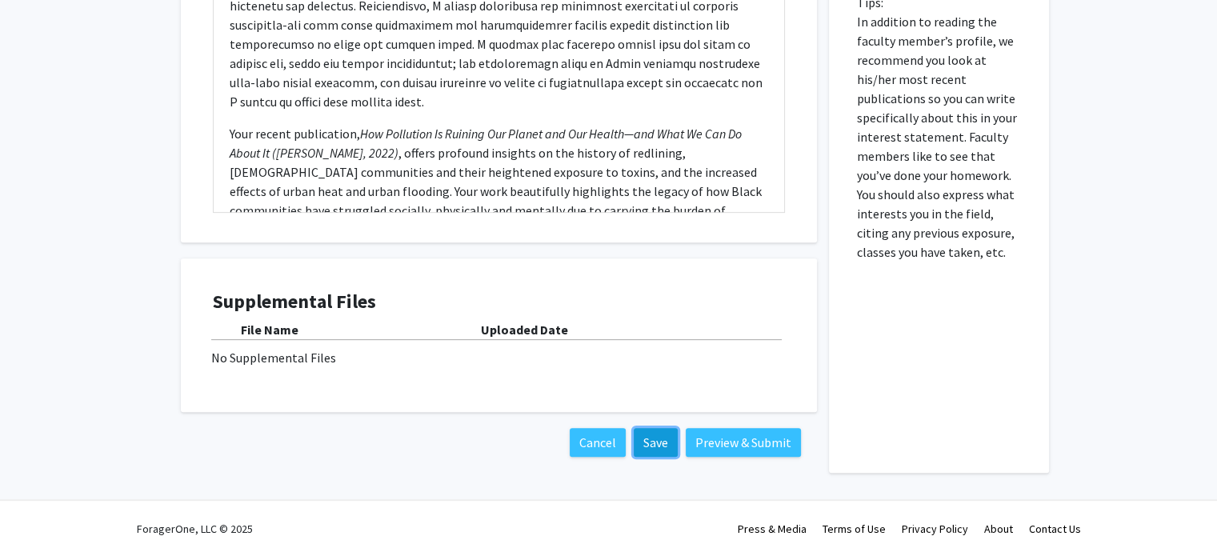
click at [664, 440] on button "Save" at bounding box center [656, 442] width 44 height 29
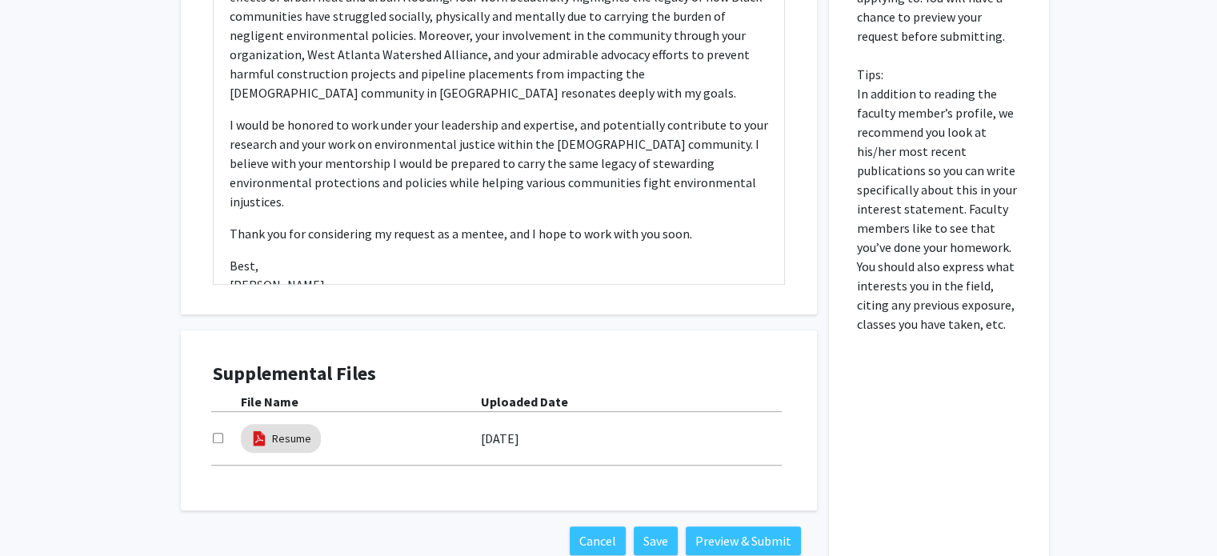
scroll to position [569, 0]
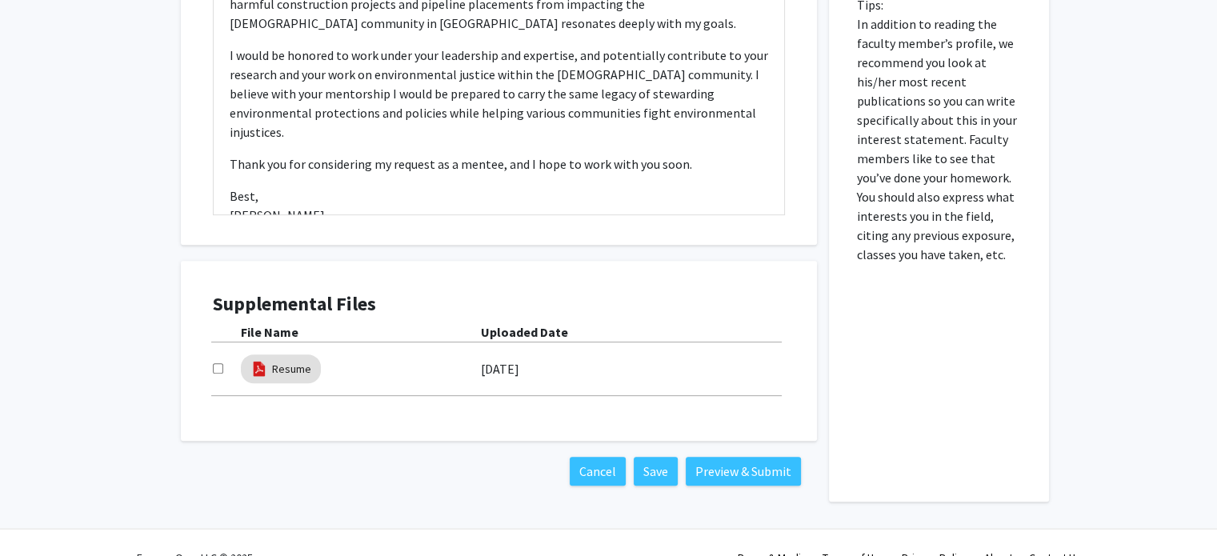
click at [216, 366] on input "checkbox" at bounding box center [218, 368] width 10 height 10
checkbox input "true"
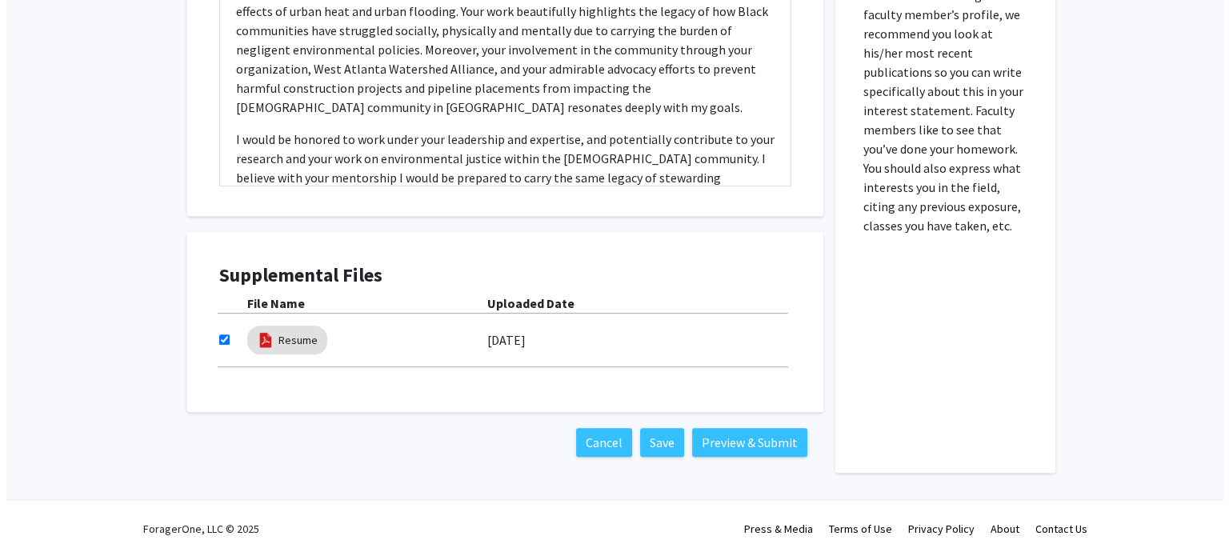
scroll to position [266, 0]
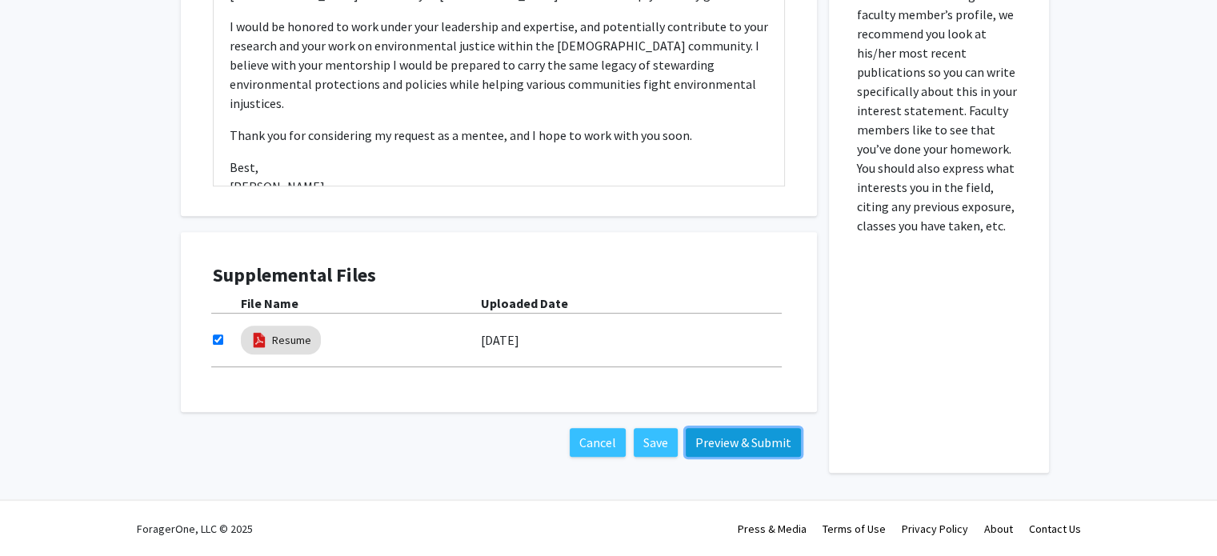
click at [723, 438] on button "Preview & Submit" at bounding box center [743, 442] width 115 height 29
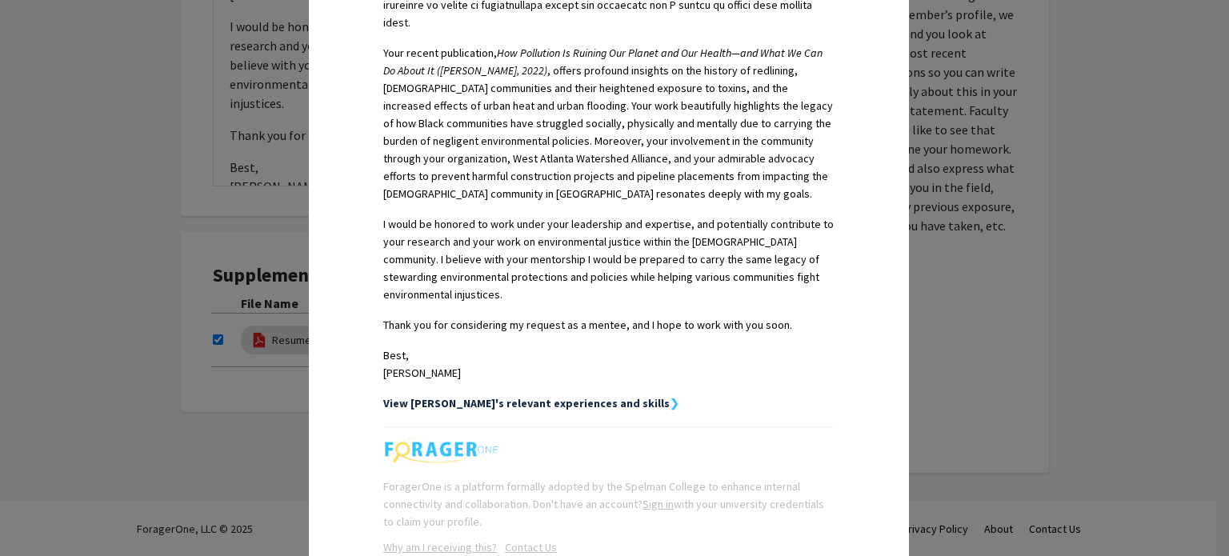
scroll to position [731, 0]
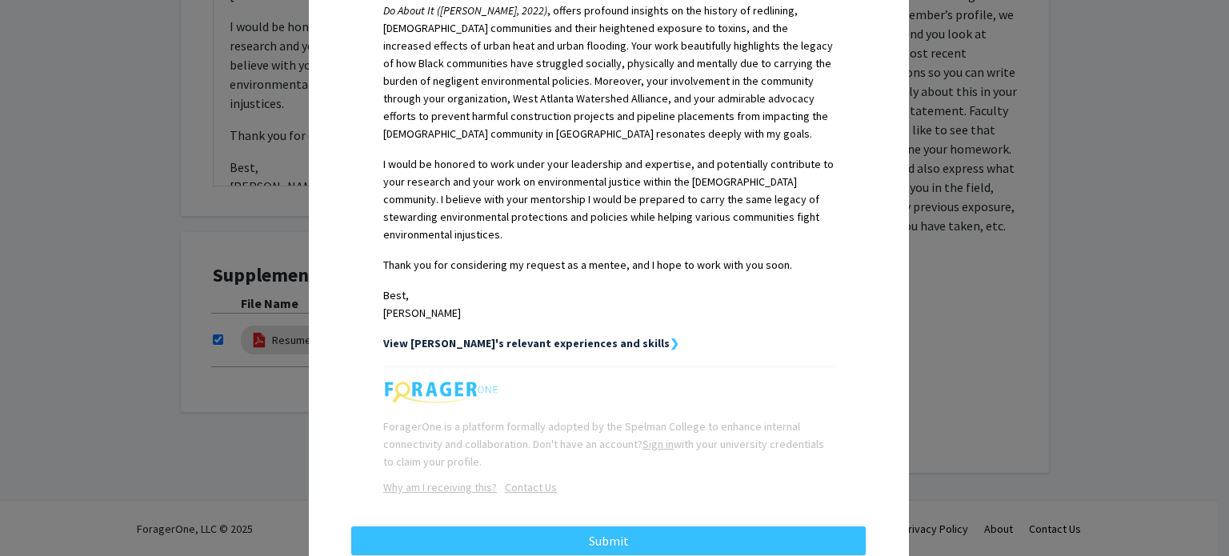
click at [555, 336] on strong "View Stephanie's relevant experiences and skills" at bounding box center [526, 343] width 286 height 14
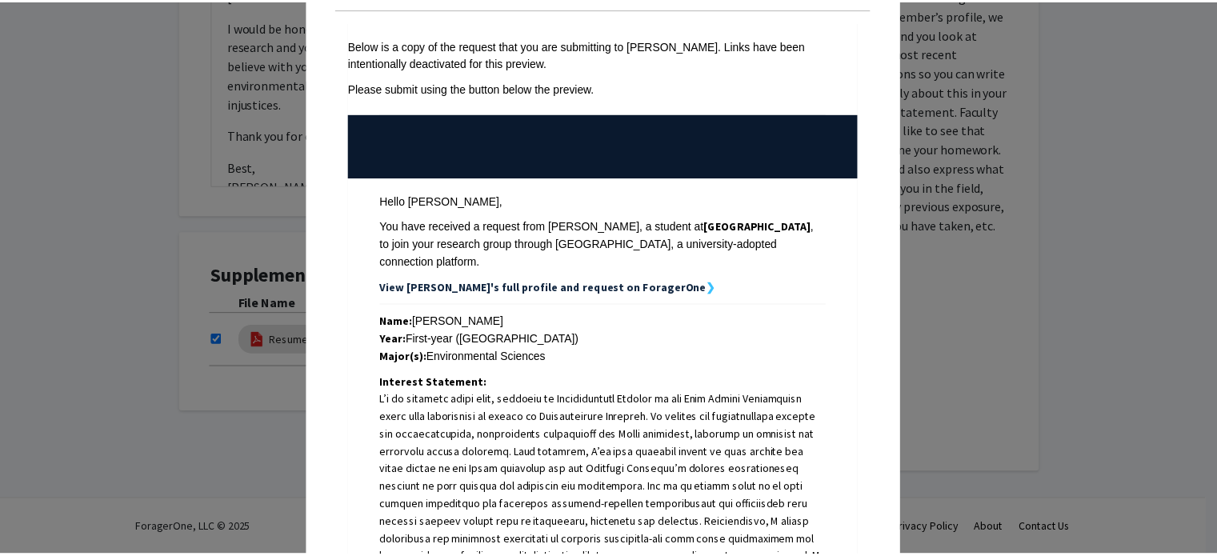
scroll to position [0, 0]
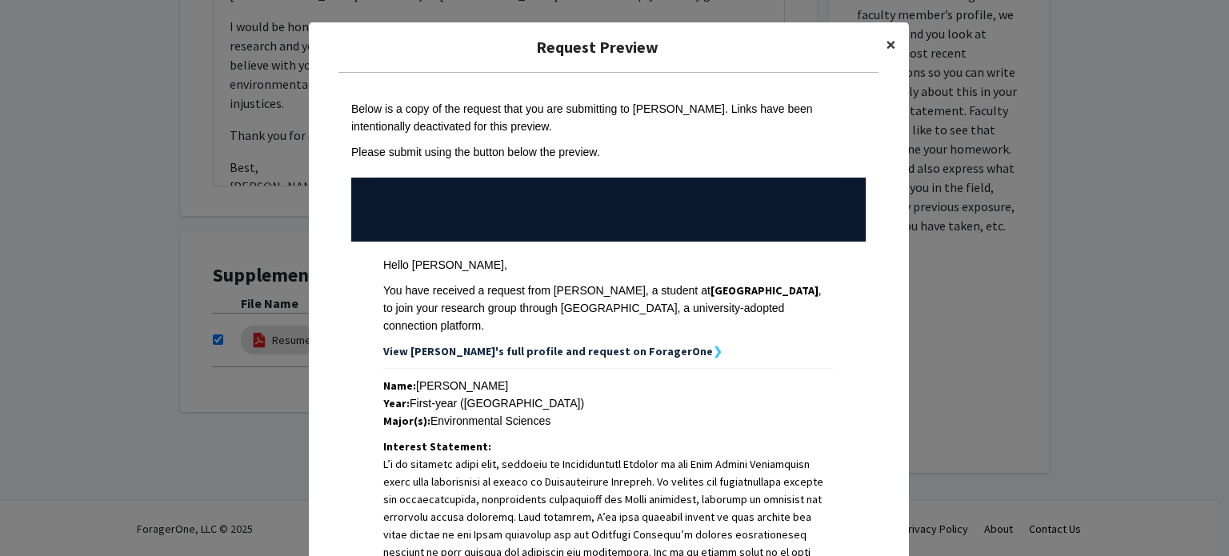
click at [886, 44] on span "×" at bounding box center [891, 44] width 10 height 25
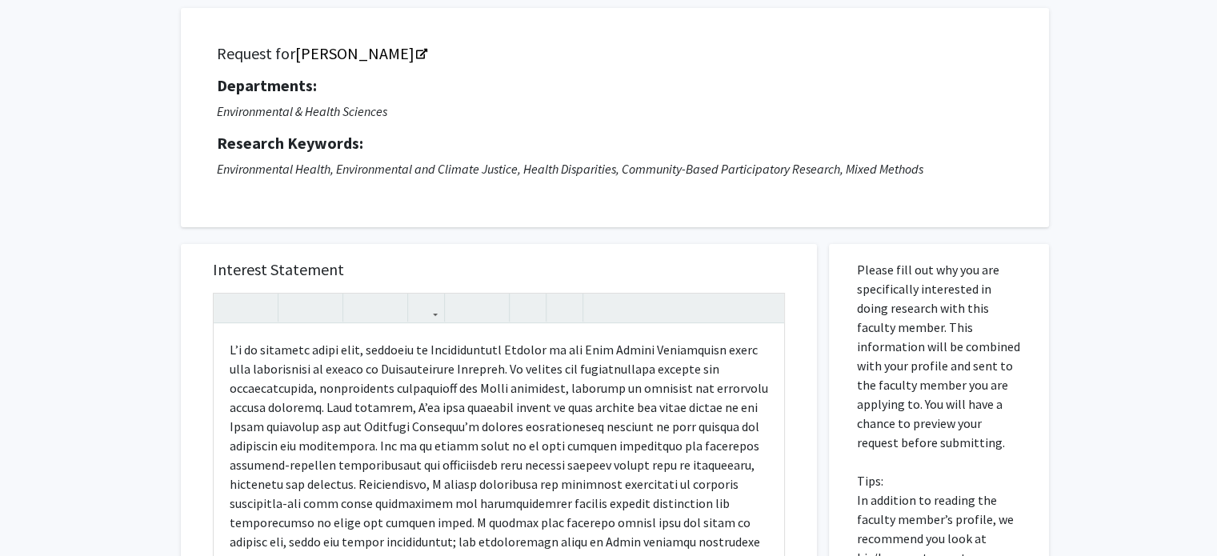
scroll to position [291, 0]
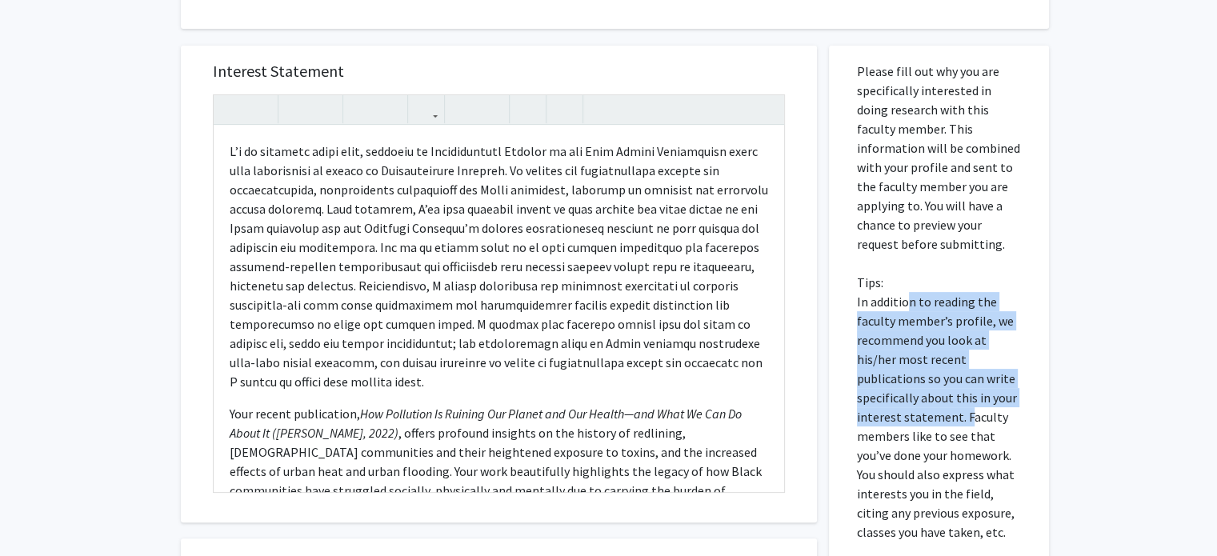
drag, startPoint x: 904, startPoint y: 303, endPoint x: 968, endPoint y: 418, distance: 131.1
click at [968, 418] on p "Please fill out why you are specifically interested in doing research with this…" at bounding box center [939, 302] width 164 height 480
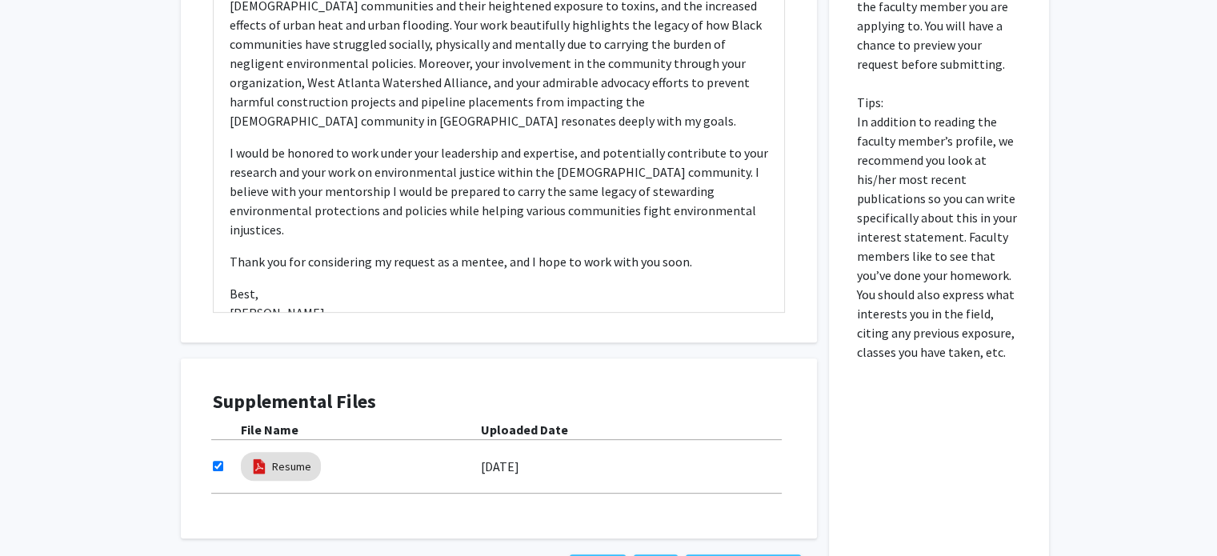
scroll to position [598, 0]
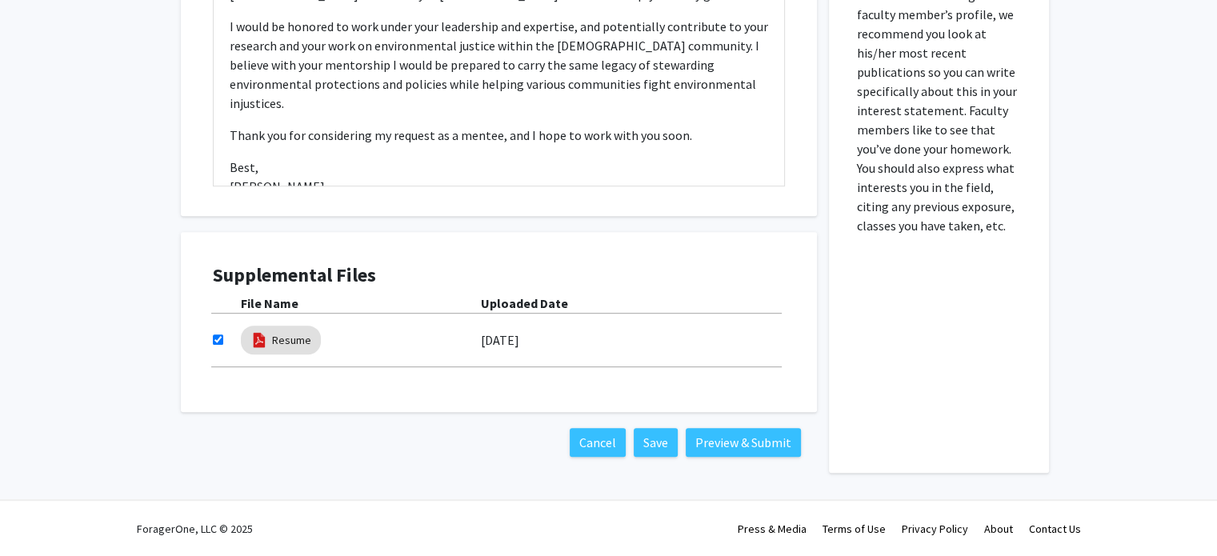
click at [754, 457] on div "Cancel Save Preview & Submit" at bounding box center [499, 442] width 636 height 61
click at [731, 441] on button "Preview & Submit" at bounding box center [743, 442] width 115 height 29
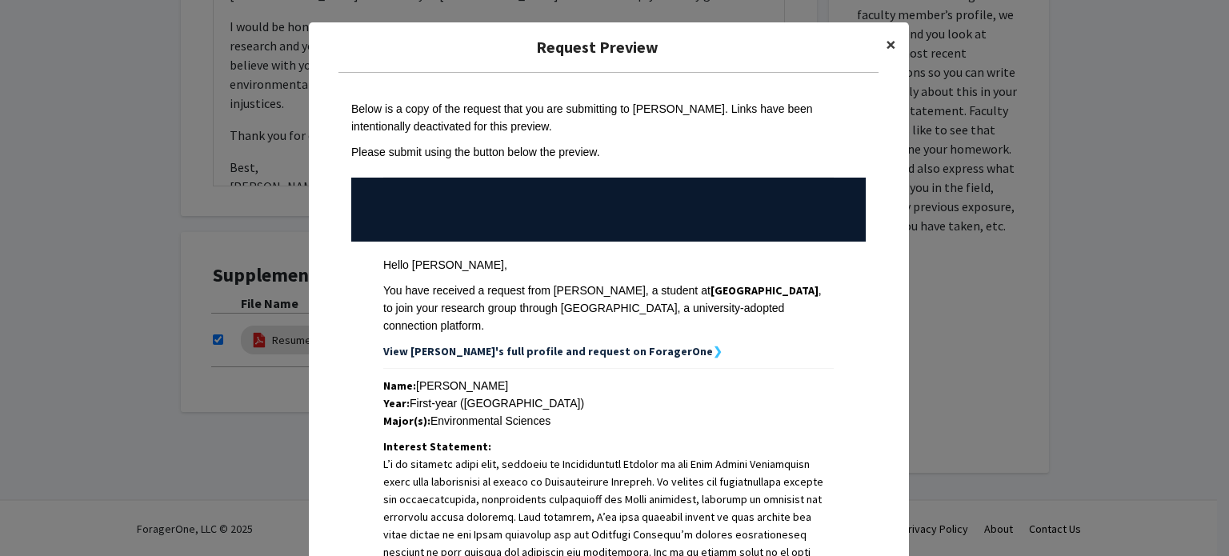
click at [878, 50] on button "×" at bounding box center [891, 44] width 36 height 45
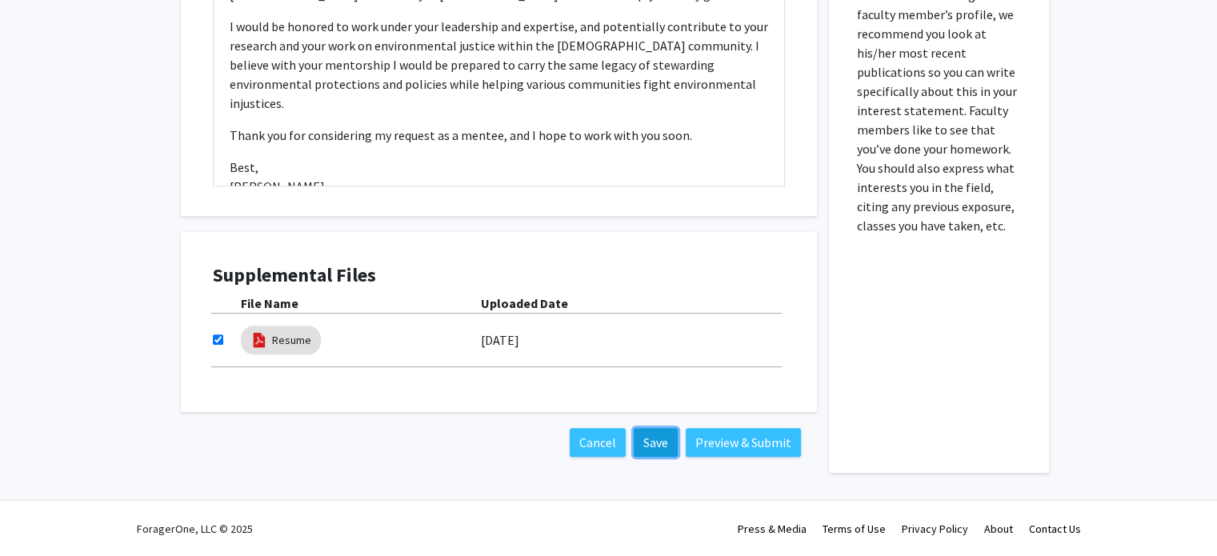
click at [662, 447] on button "Save" at bounding box center [656, 442] width 44 height 29
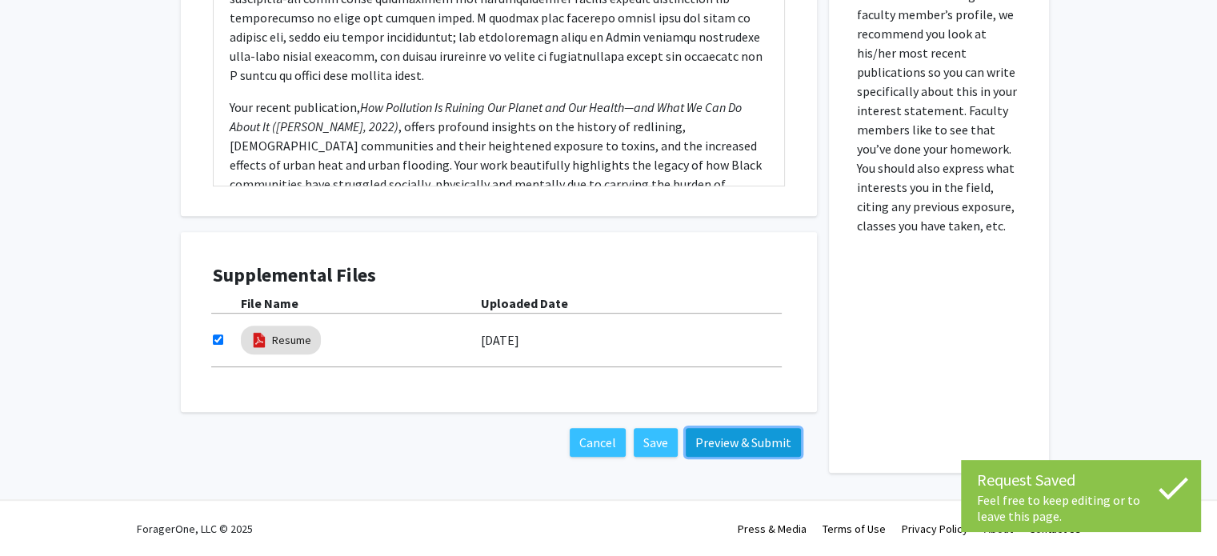
click at [749, 440] on button "Preview & Submit" at bounding box center [743, 442] width 115 height 29
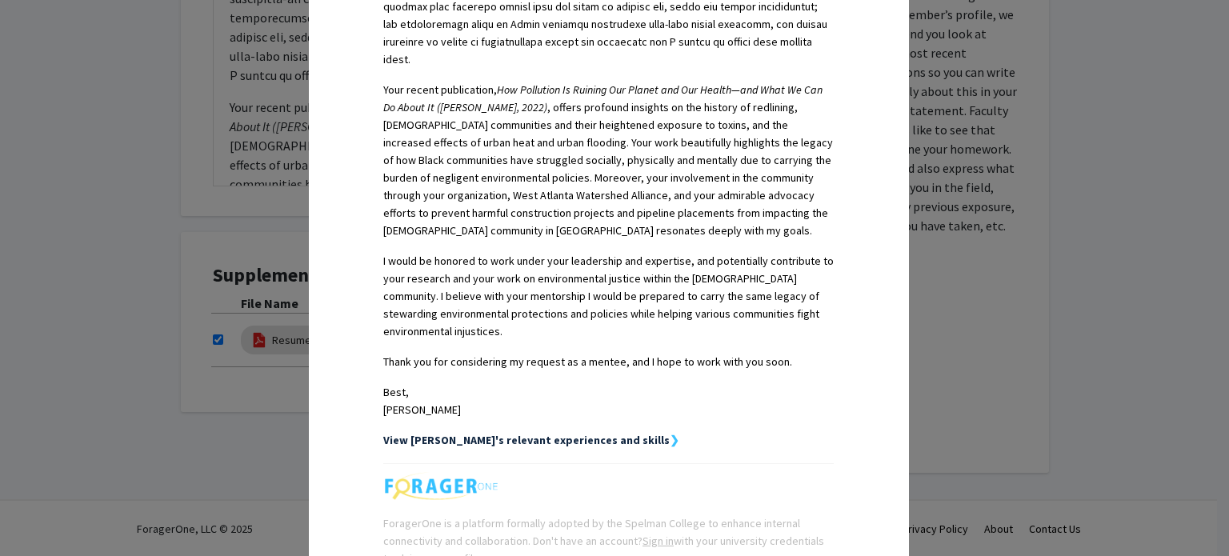
scroll to position [731, 0]
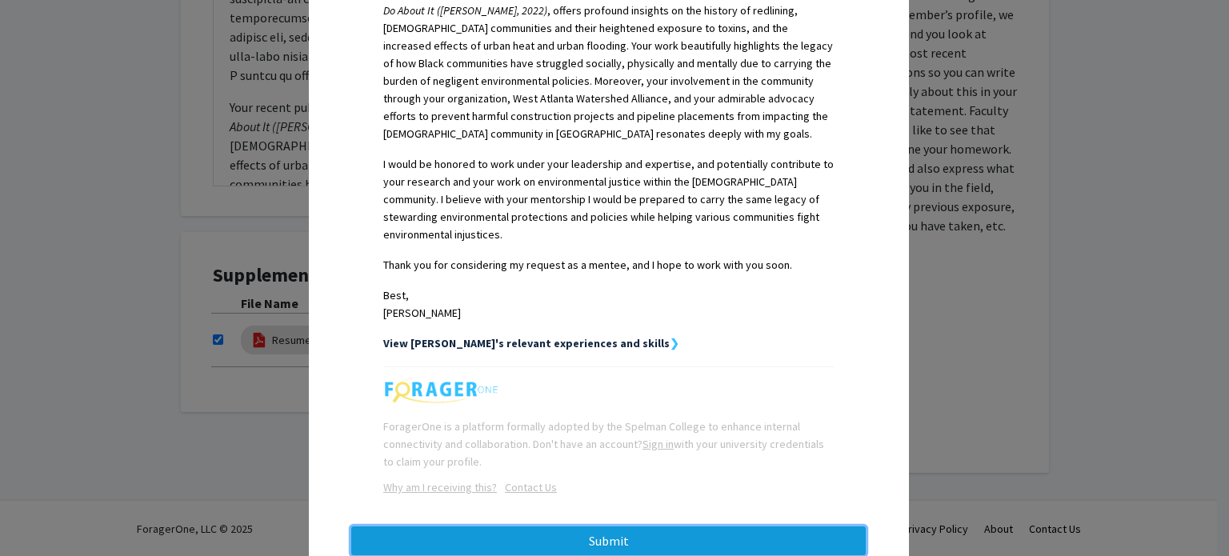
click at [598, 526] on button "Submit" at bounding box center [608, 540] width 514 height 29
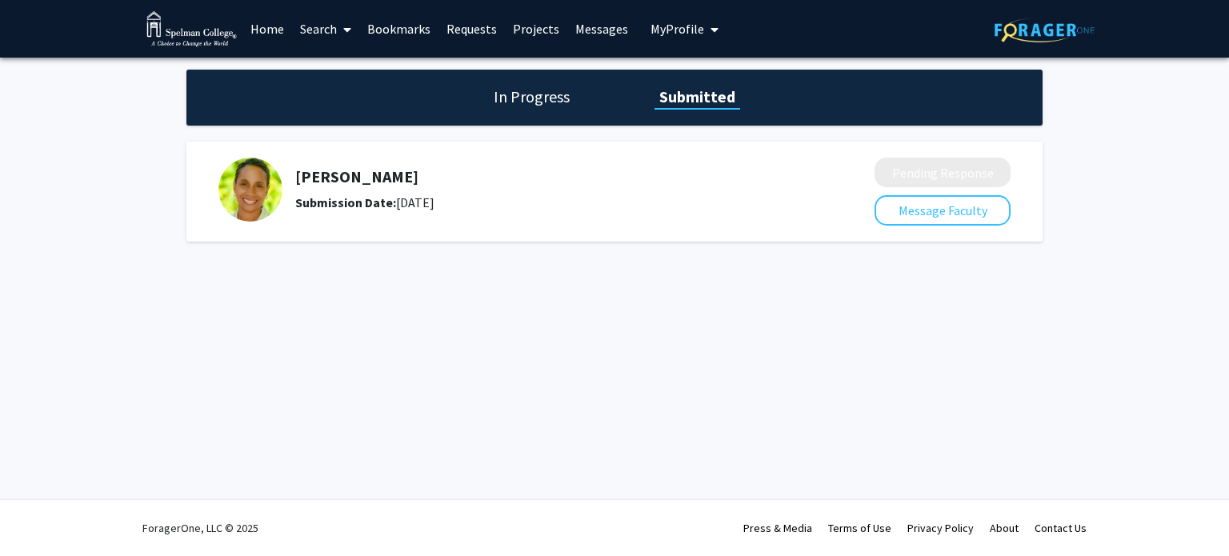
click at [531, 99] on h1 "In Progress" at bounding box center [532, 97] width 86 height 22
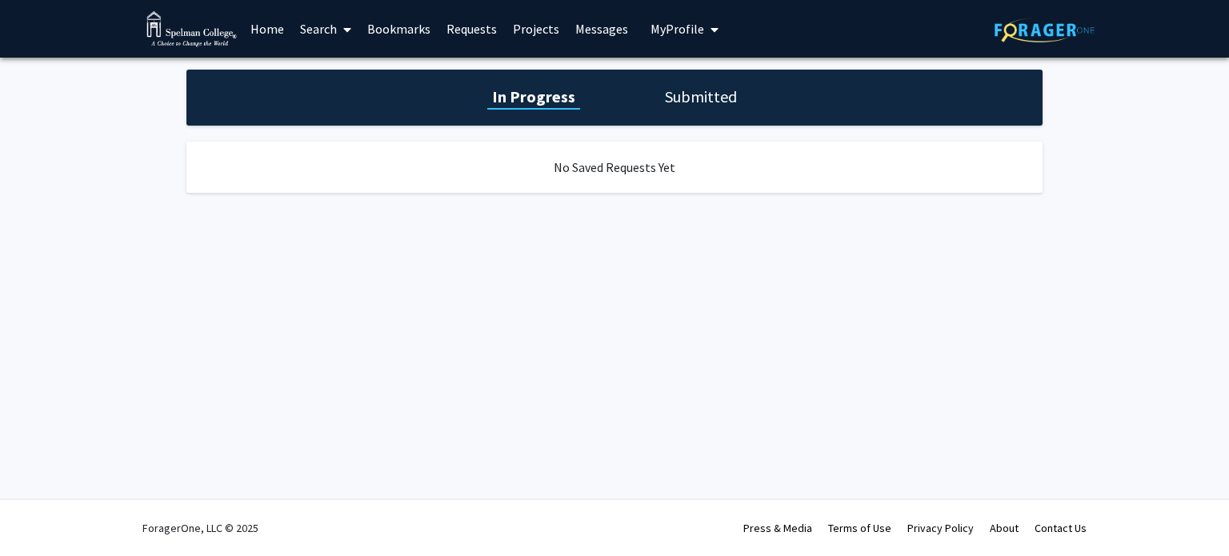
click at [666, 88] on h1 "Submitted" at bounding box center [701, 97] width 82 height 22
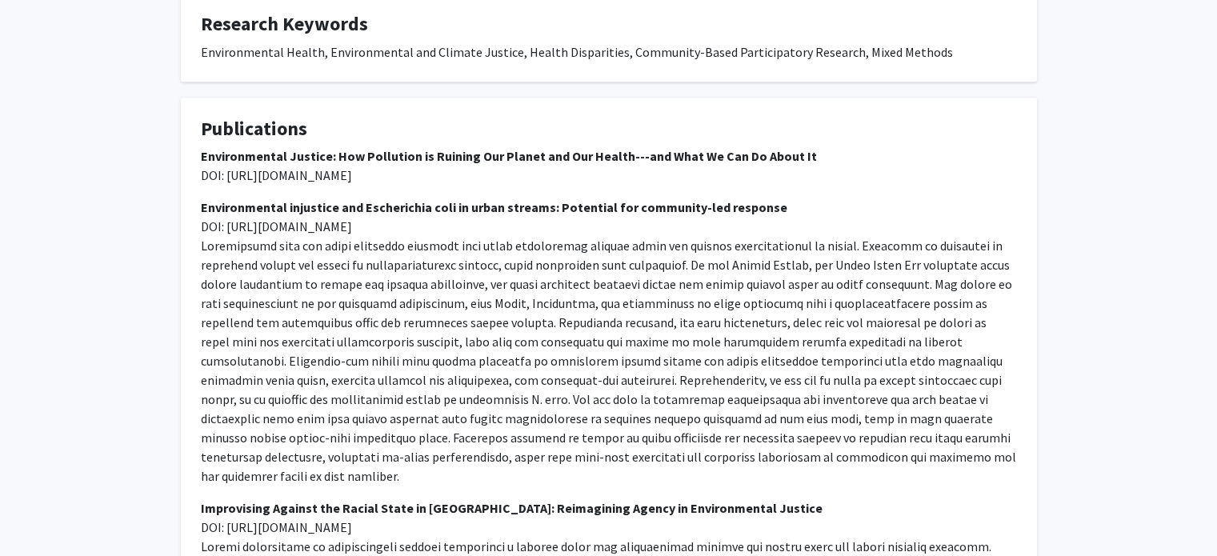
click at [583, 234] on p "Environmental injustice and Escherichia coli in urban streams: Potential for co…" at bounding box center [609, 342] width 816 height 288
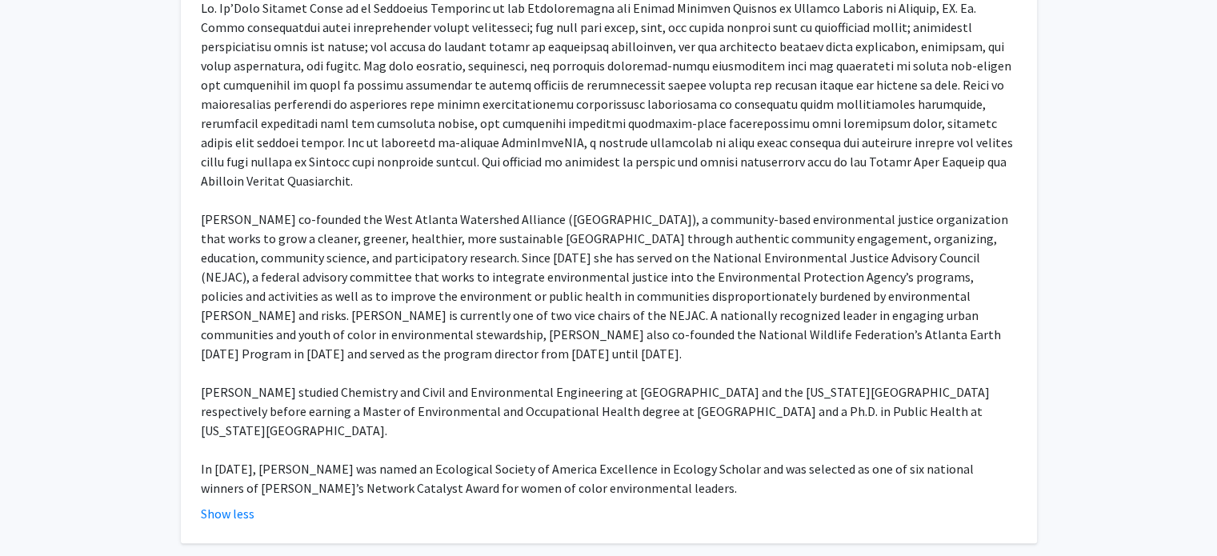
scroll to position [362, 0]
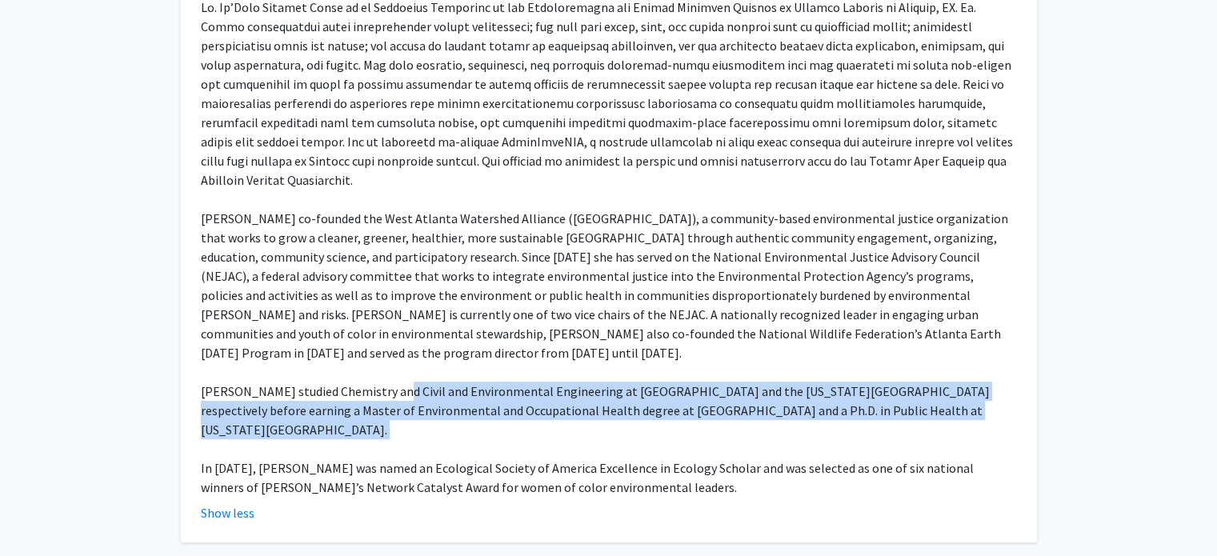
drag, startPoint x: 378, startPoint y: 356, endPoint x: 426, endPoint y: 382, distance: 54.1
click at [426, 382] on div "[PERSON_NAME] co-founded the West Atlanta Watershed Alliance ([GEOGRAPHIC_DATA]…" at bounding box center [609, 247] width 816 height 499
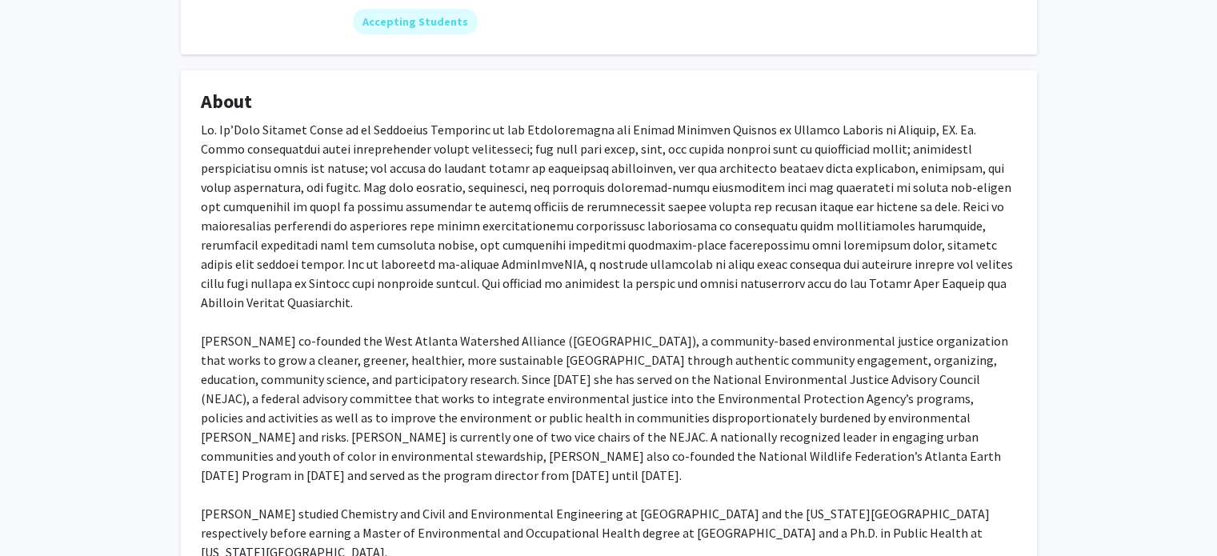
scroll to position [189, 0]
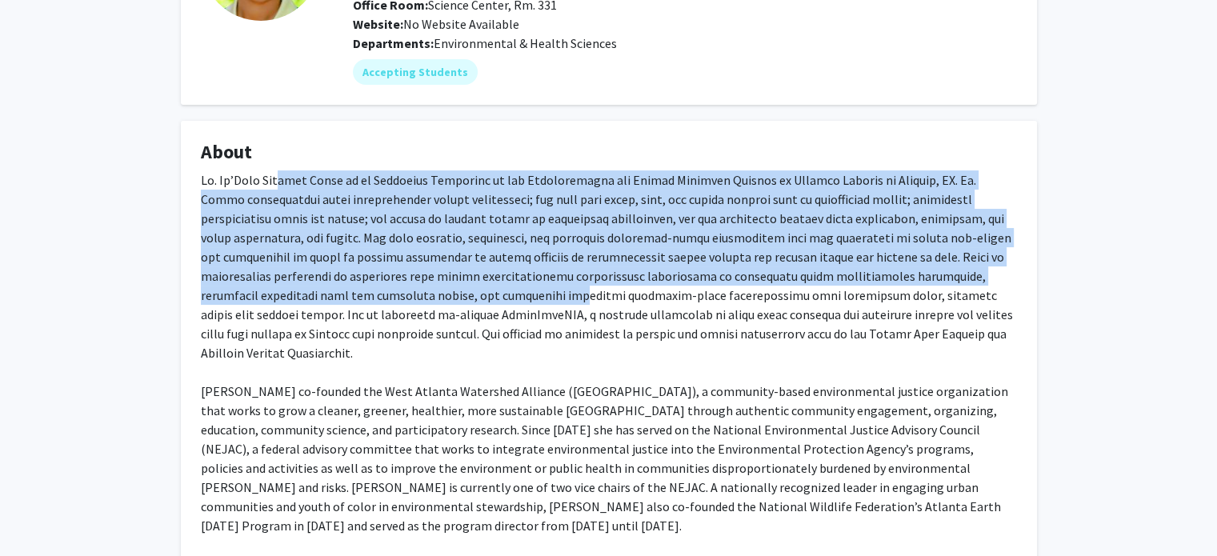
drag, startPoint x: 281, startPoint y: 174, endPoint x: 408, endPoint y: 286, distance: 170.0
click at [408, 286] on div "[PERSON_NAME] co-founded the West Atlanta Watershed Alliance ([GEOGRAPHIC_DATA]…" at bounding box center [609, 419] width 816 height 499
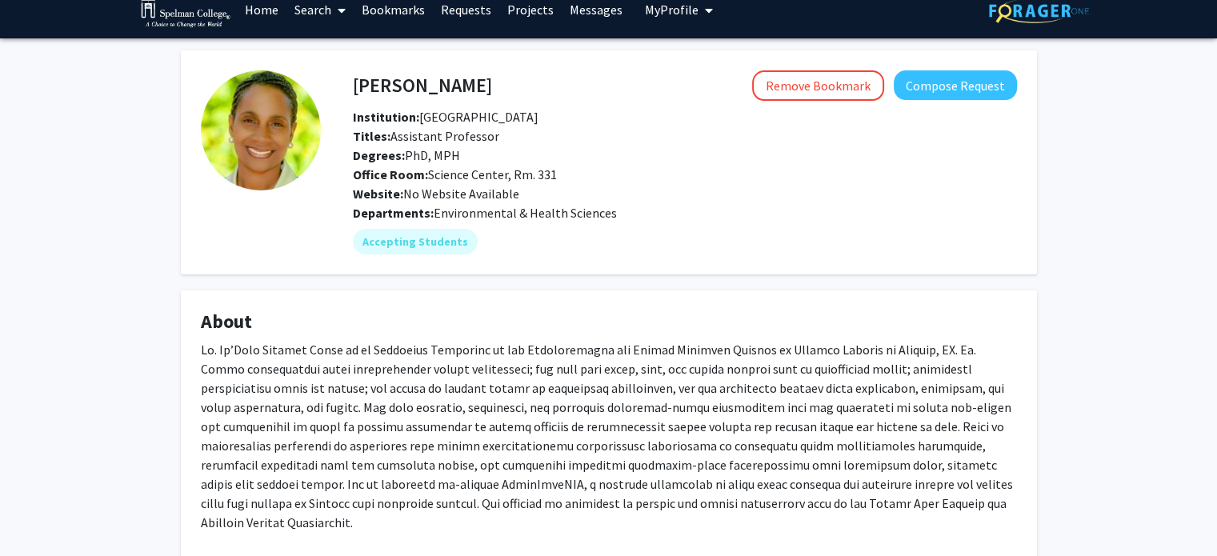
scroll to position [0, 0]
